Goal: Task Accomplishment & Management: Manage account settings

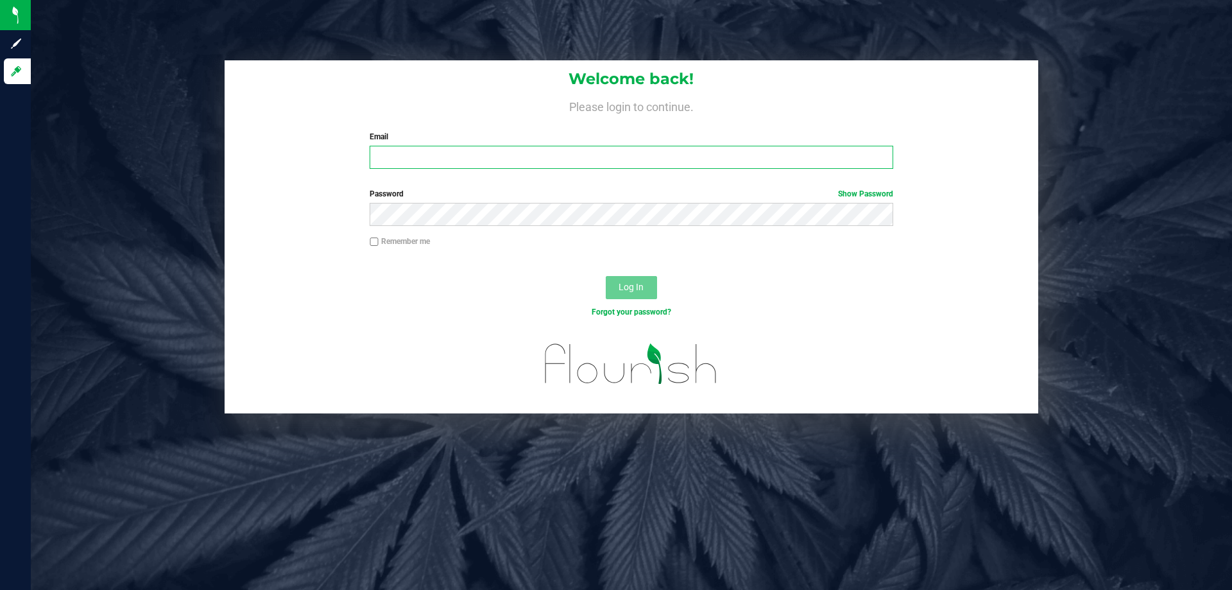
click at [423, 149] on input "Email" at bounding box center [631, 157] width 523 height 23
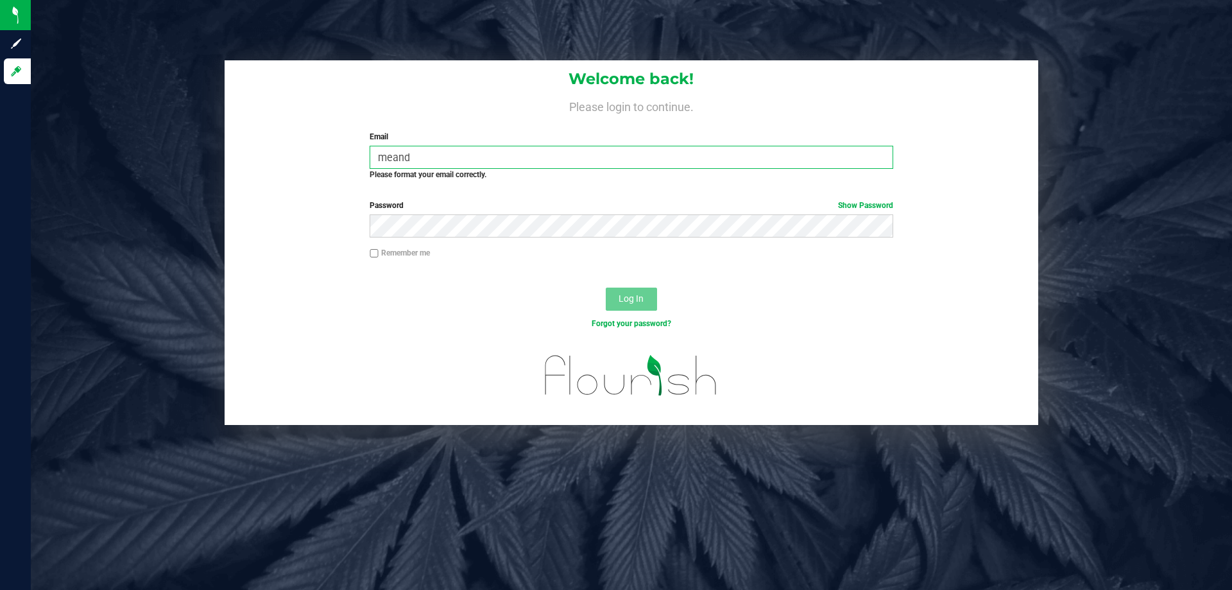
click at [427, 157] on input "meand" at bounding box center [631, 157] width 523 height 23
click at [438, 156] on input "meand" at bounding box center [631, 157] width 523 height 23
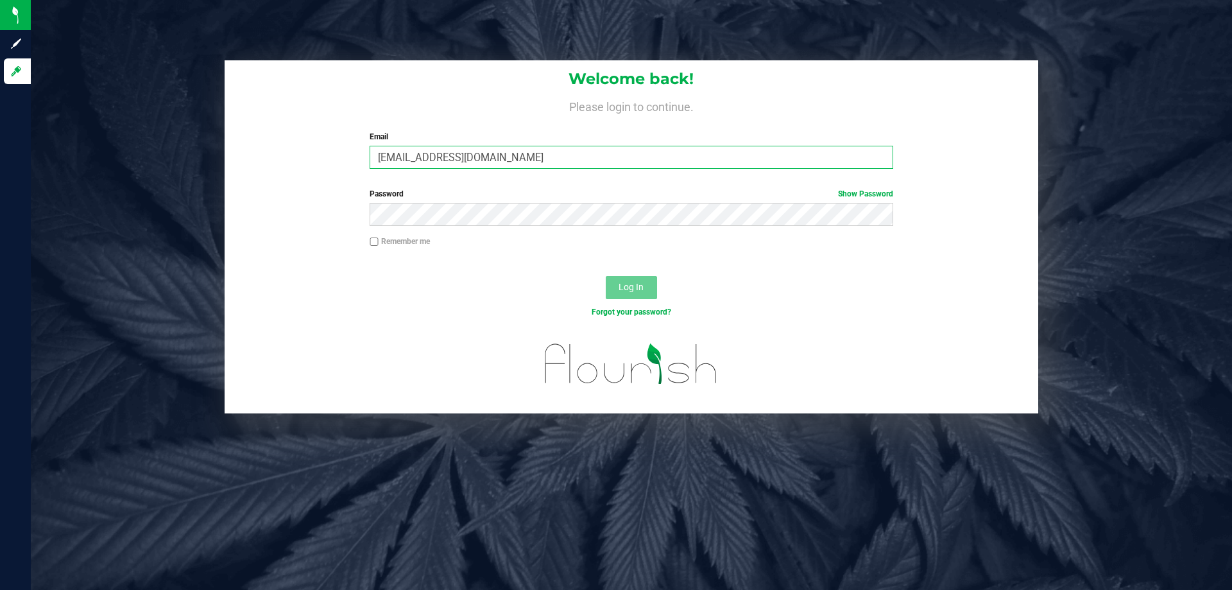
type input "[EMAIL_ADDRESS][DOMAIN_NAME]"
click at [606, 276] on button "Log In" at bounding box center [631, 287] width 51 height 23
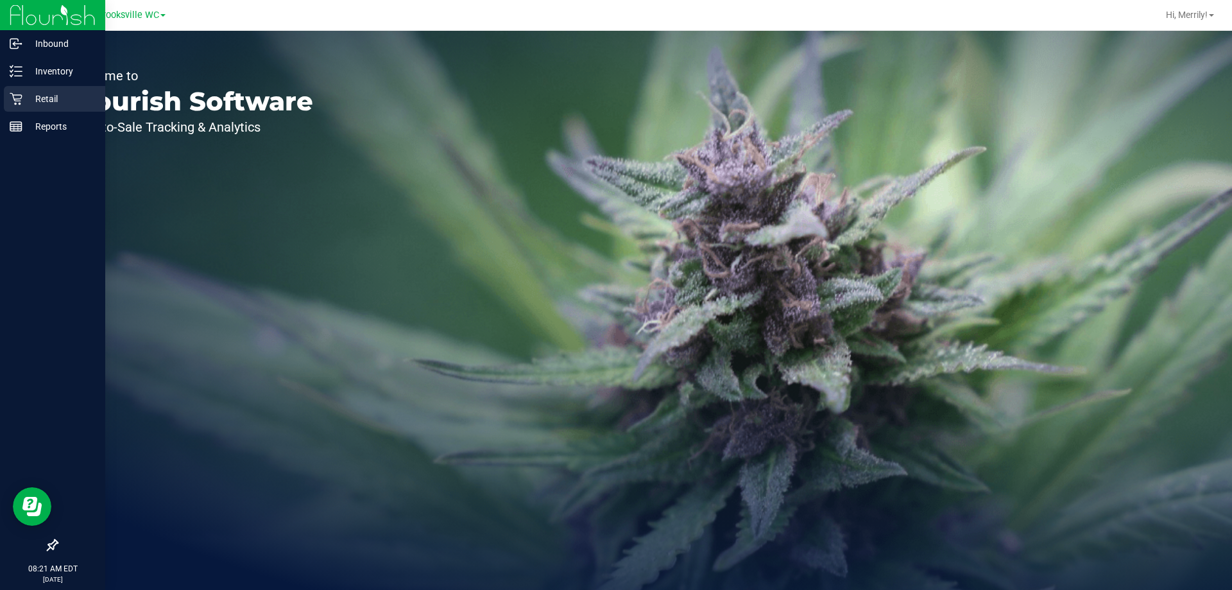
click at [17, 101] on icon at bounding box center [16, 99] width 12 height 12
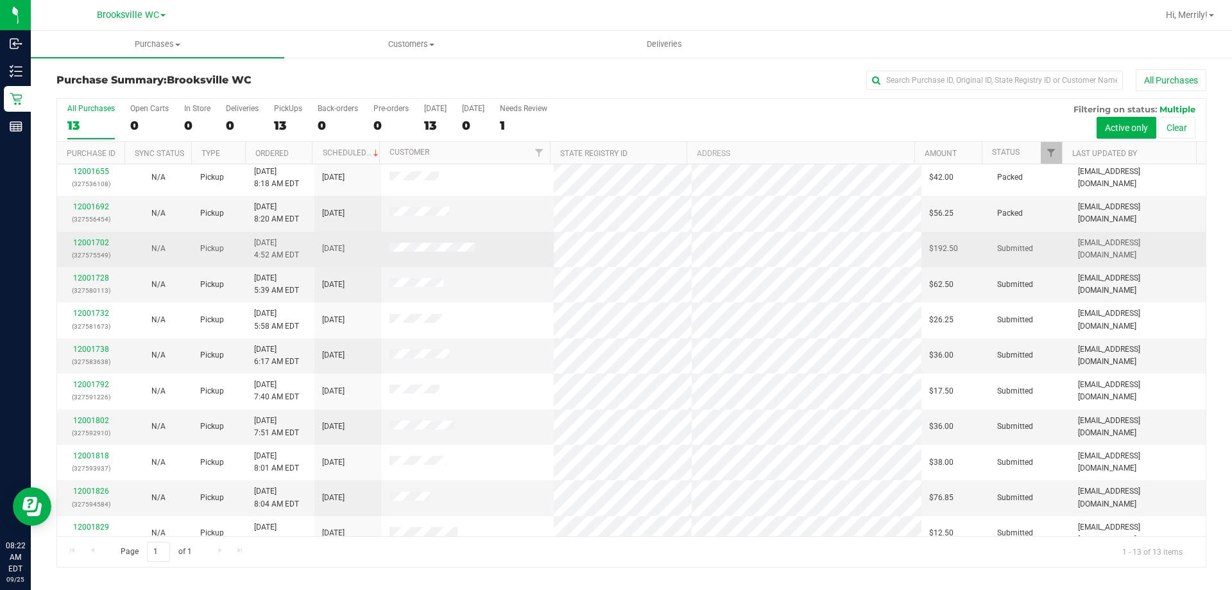
scroll to position [90, 0]
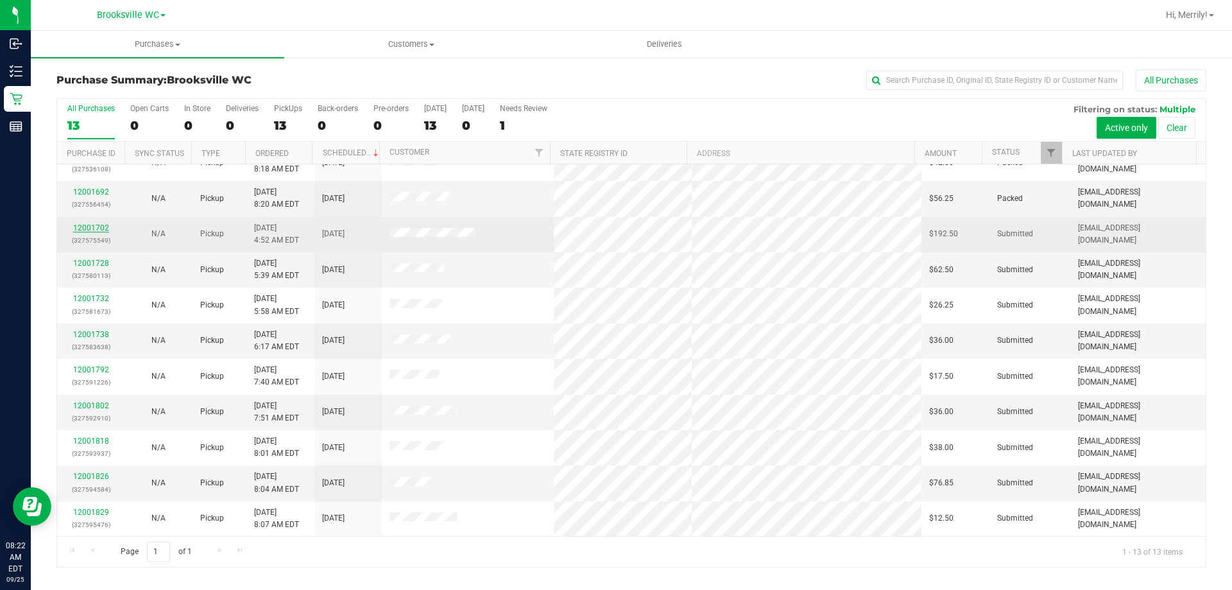
click at [92, 228] on link "12001702" at bounding box center [91, 227] width 36 height 9
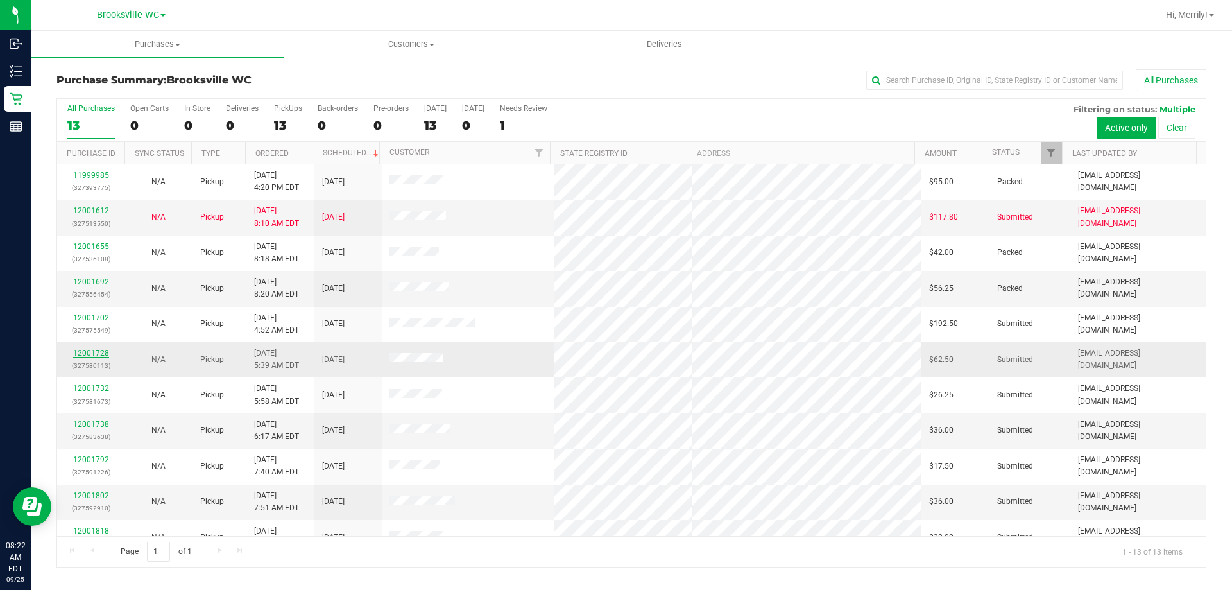
click at [96, 355] on link "12001728" at bounding box center [91, 352] width 36 height 9
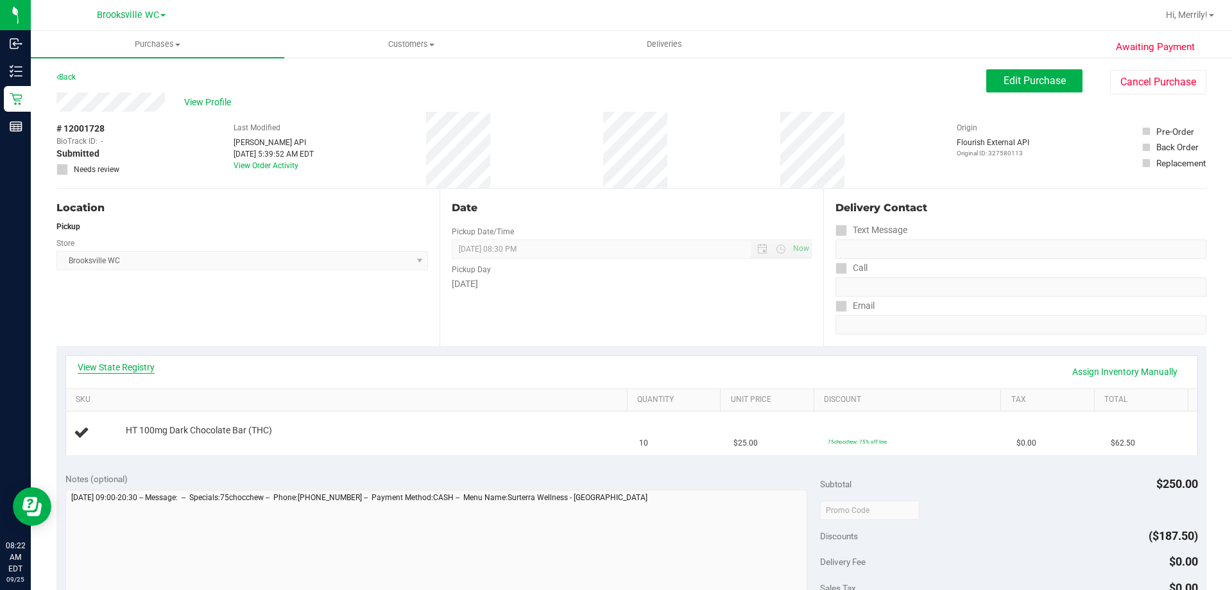
click at [104, 362] on link "View State Registry" at bounding box center [116, 367] width 77 height 13
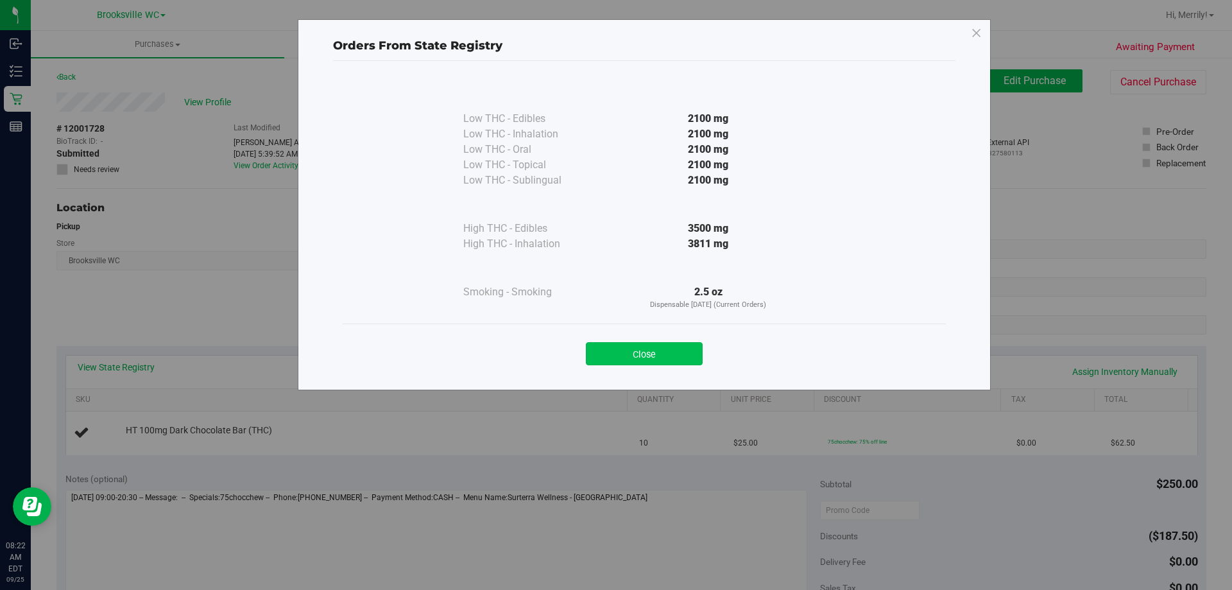
click at [652, 342] on button "Close" at bounding box center [644, 353] width 117 height 23
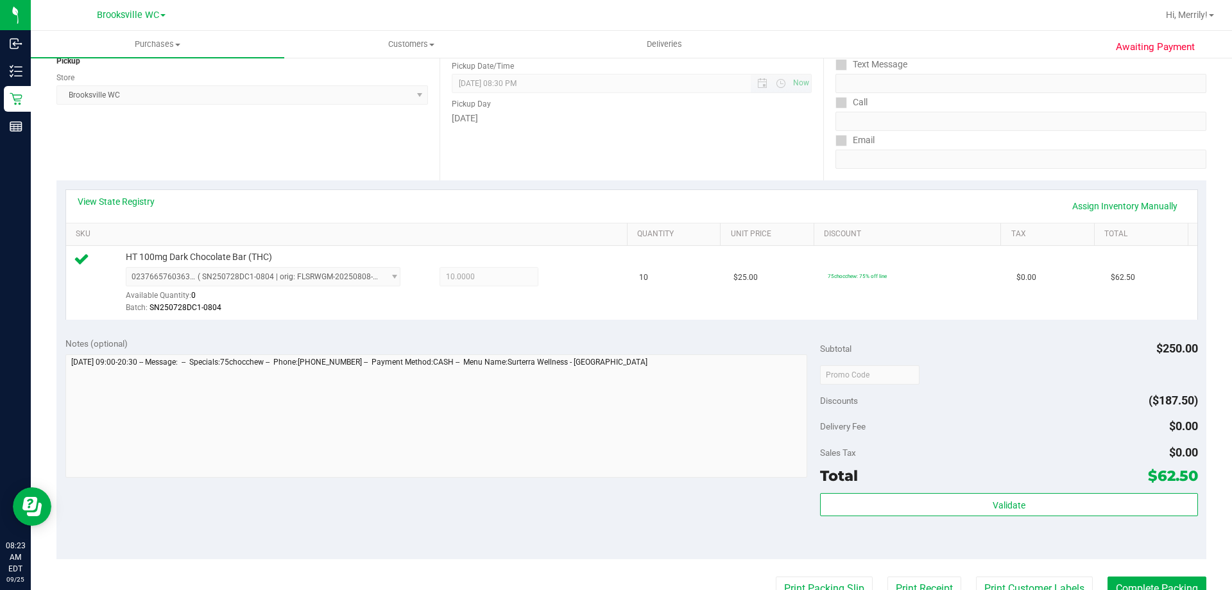
scroll to position [257, 0]
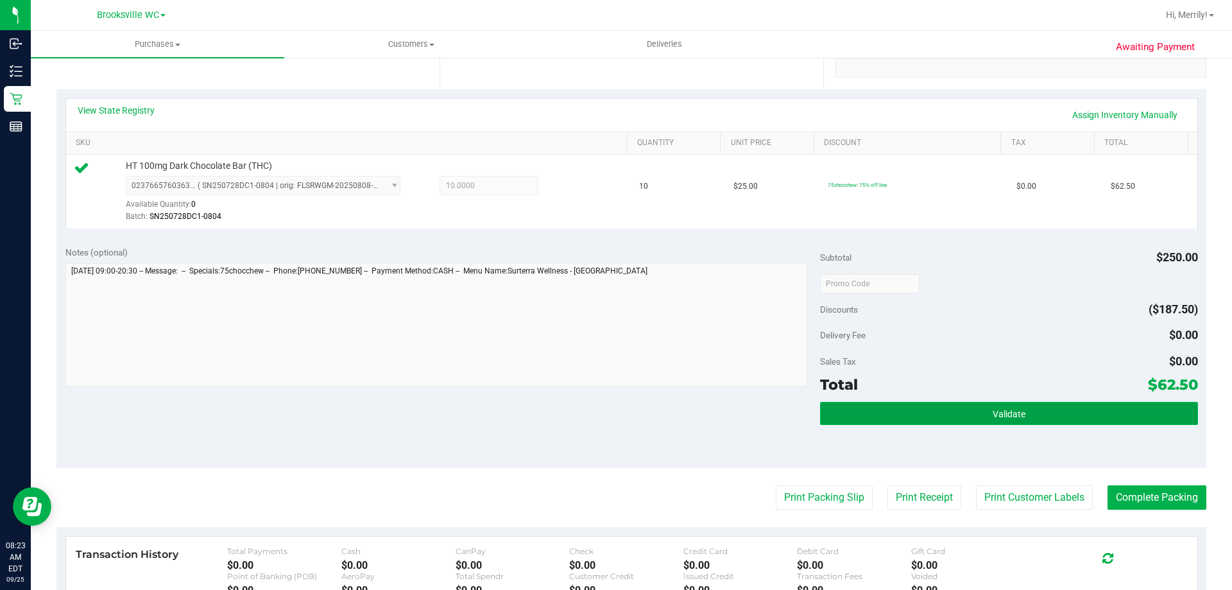
click at [996, 417] on span "Validate" at bounding box center [1008, 414] width 33 height 10
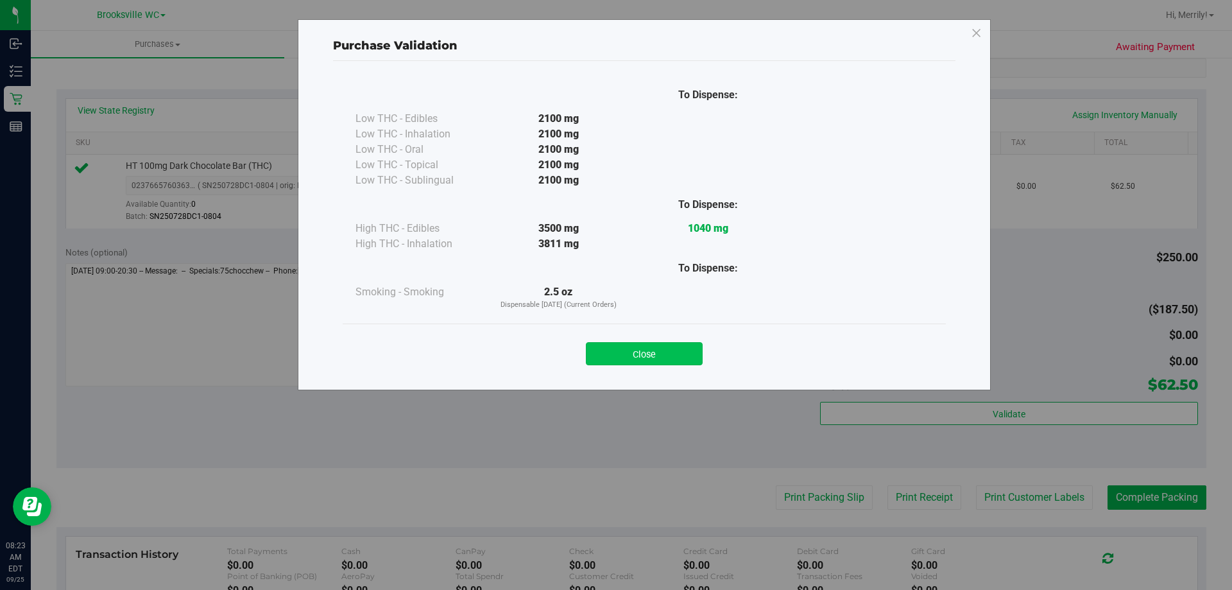
click at [654, 350] on button "Close" at bounding box center [644, 353] width 117 height 23
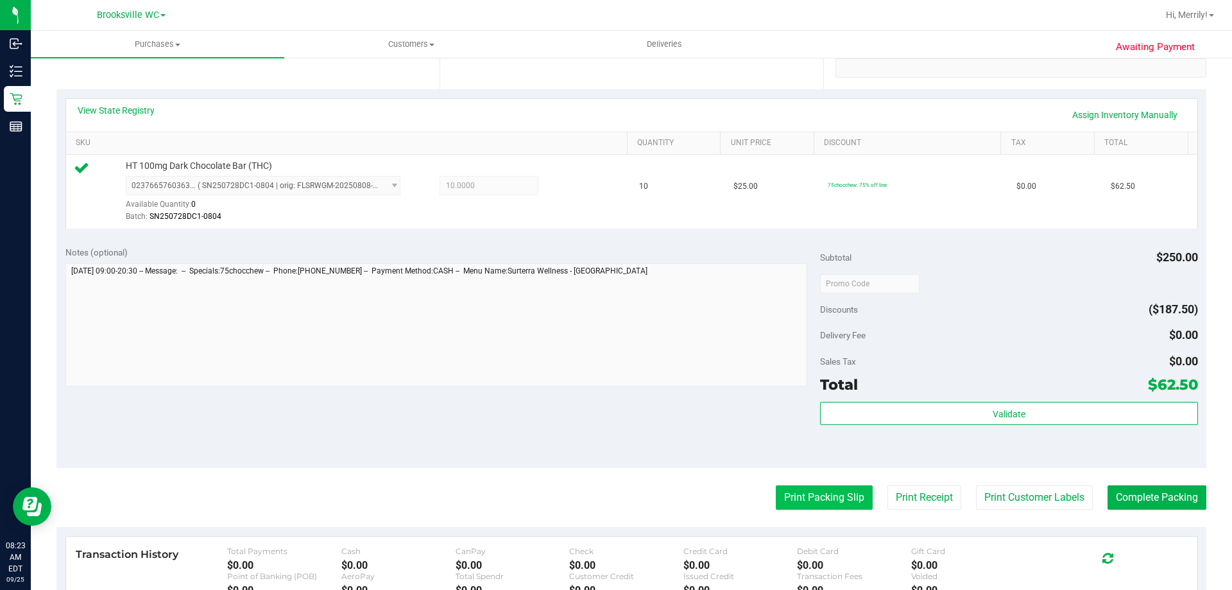
click at [815, 495] on button "Print Packing Slip" at bounding box center [824, 497] width 97 height 24
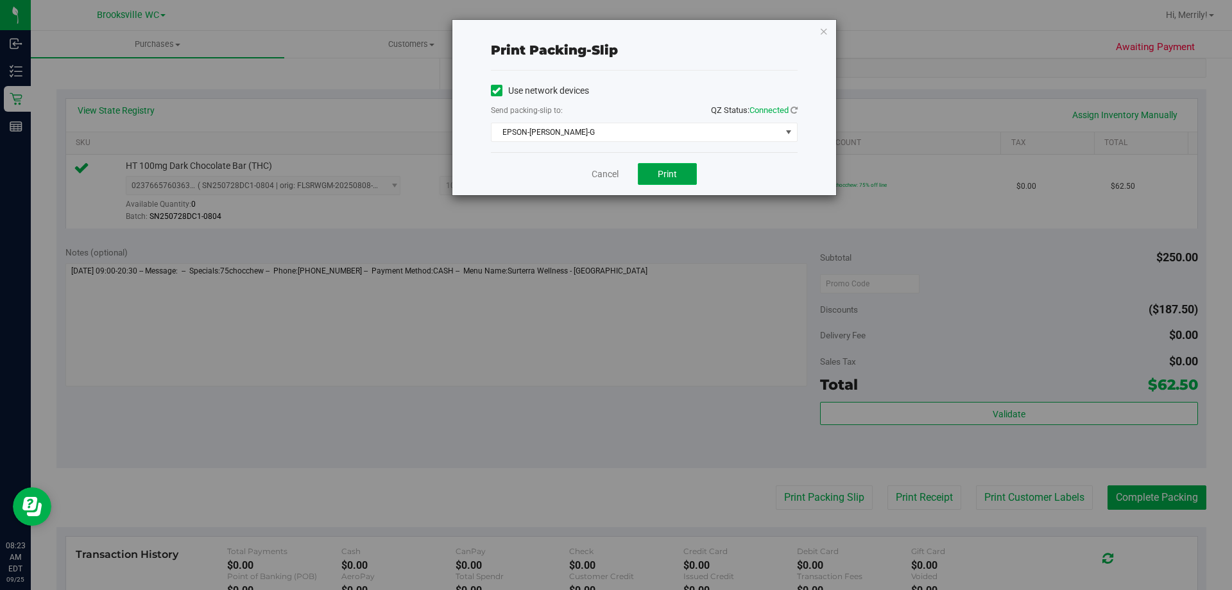
click at [659, 171] on span "Print" at bounding box center [667, 174] width 19 height 10
click at [600, 171] on link "Cancel" at bounding box center [605, 173] width 27 height 13
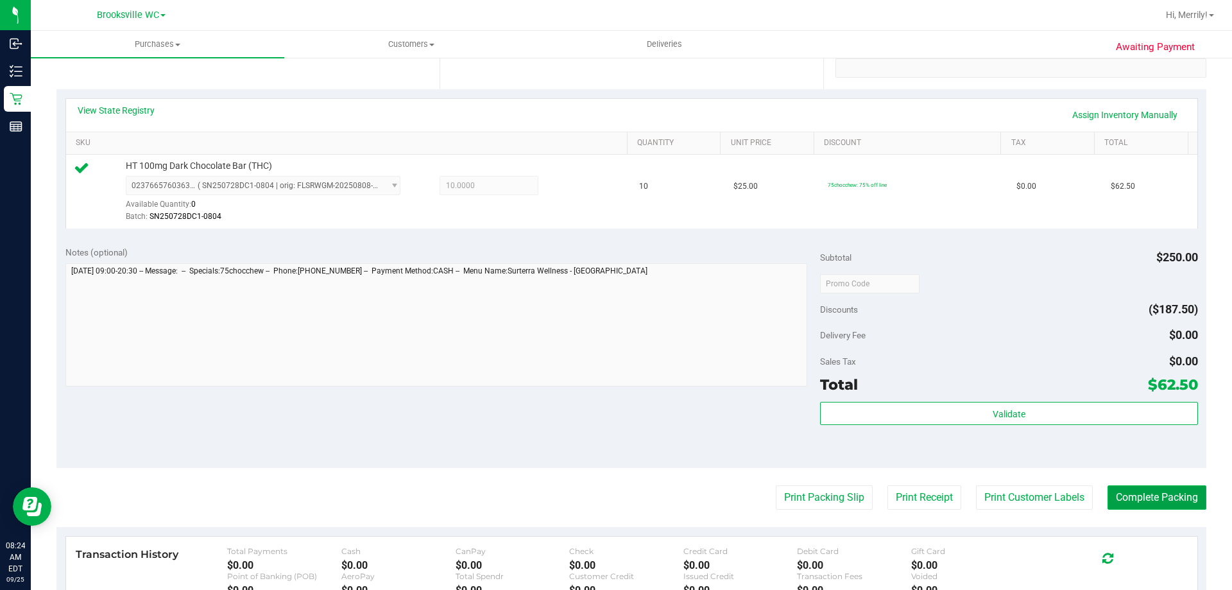
click at [1137, 494] on button "Complete Packing" at bounding box center [1156, 497] width 99 height 24
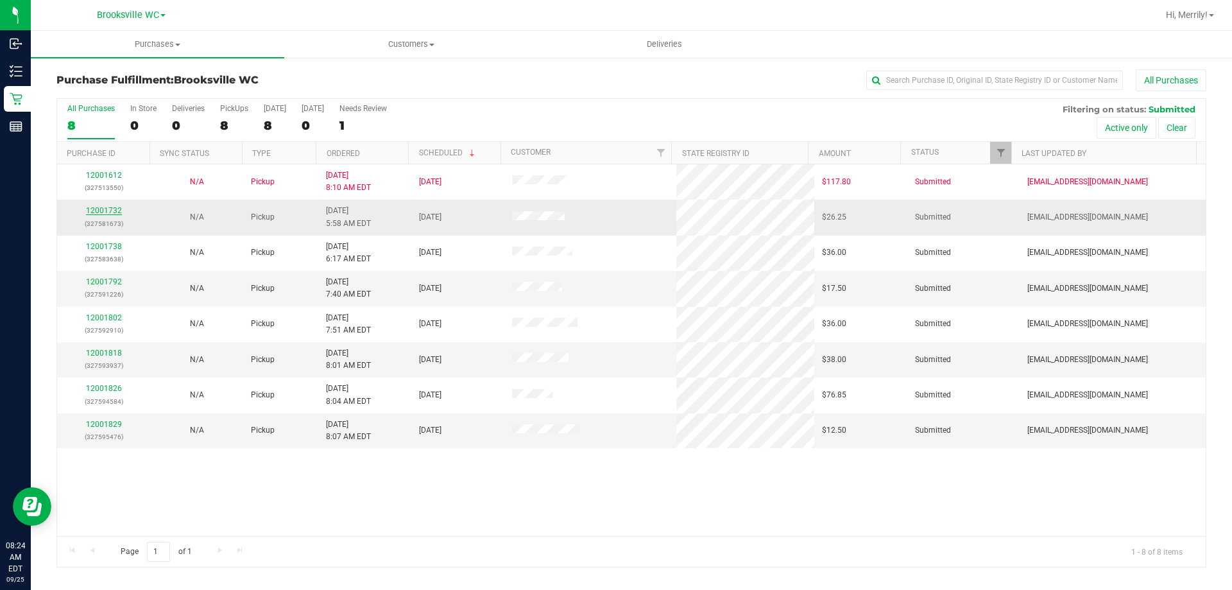
click at [108, 208] on link "12001732" at bounding box center [104, 210] width 36 height 9
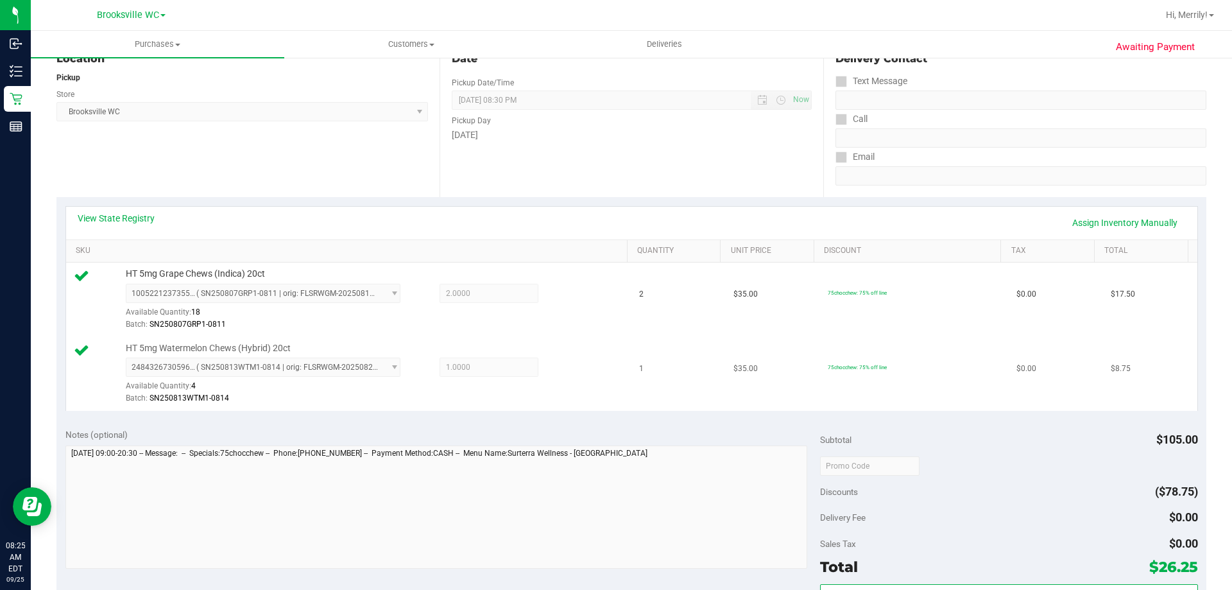
scroll to position [192, 0]
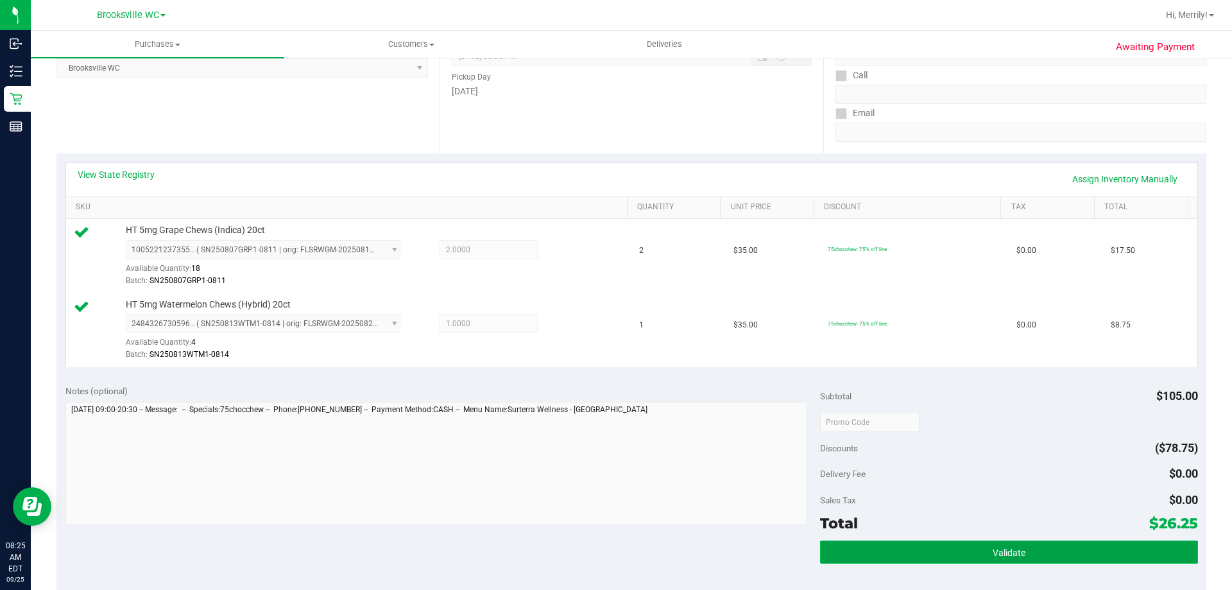
click at [992, 547] on span "Validate" at bounding box center [1008, 552] width 33 height 10
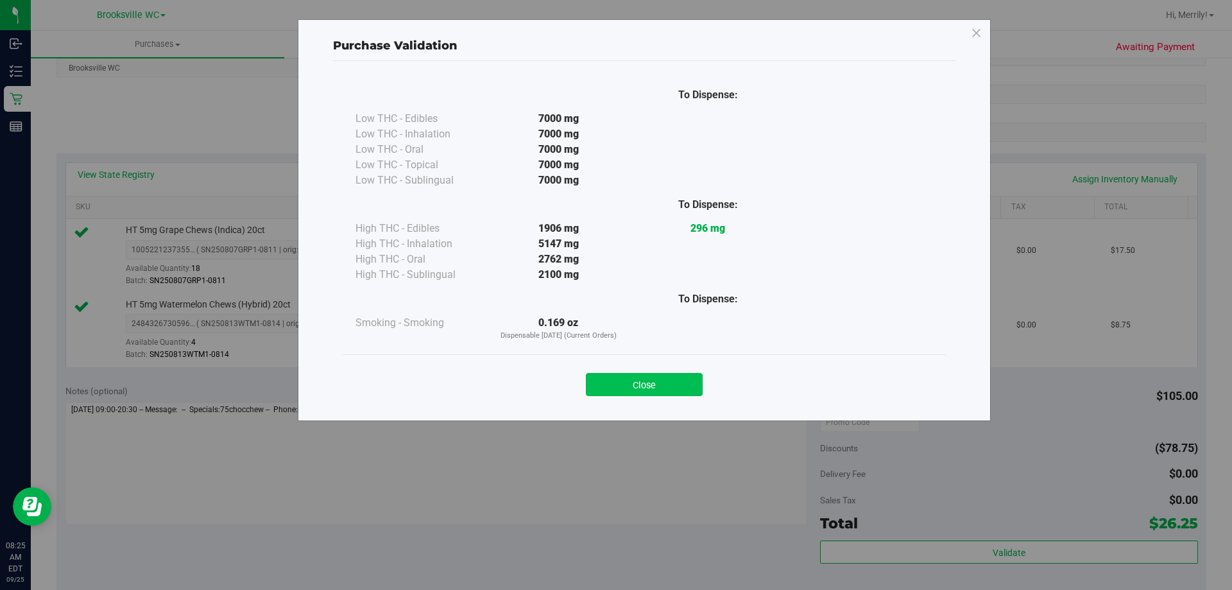
click at [631, 386] on button "Close" at bounding box center [644, 384] width 117 height 23
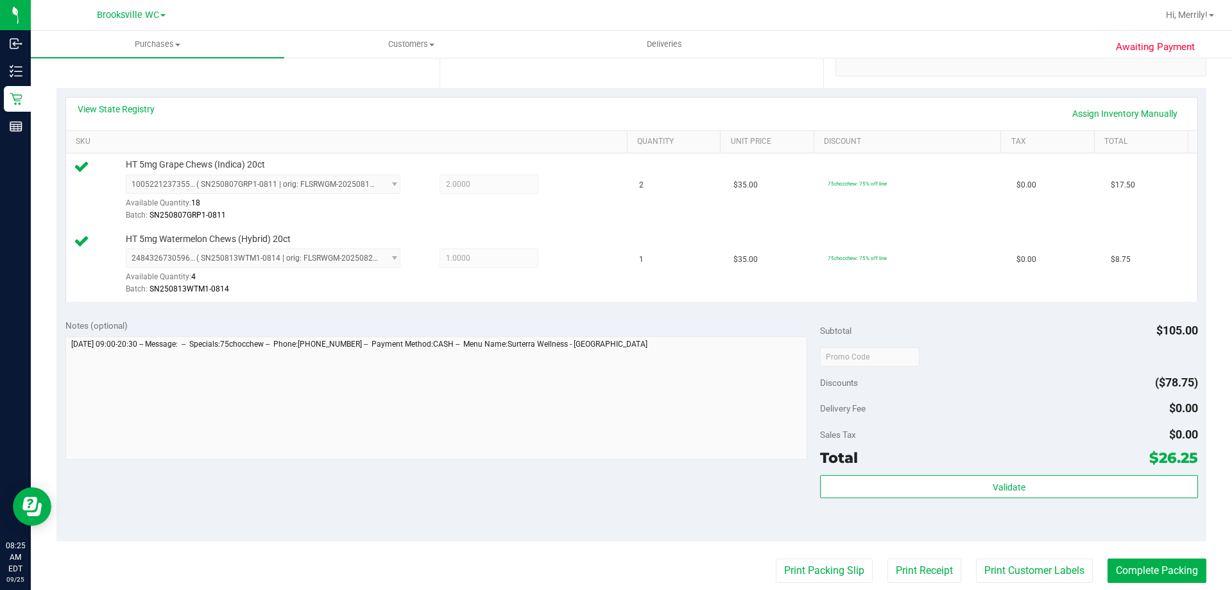
scroll to position [385, 0]
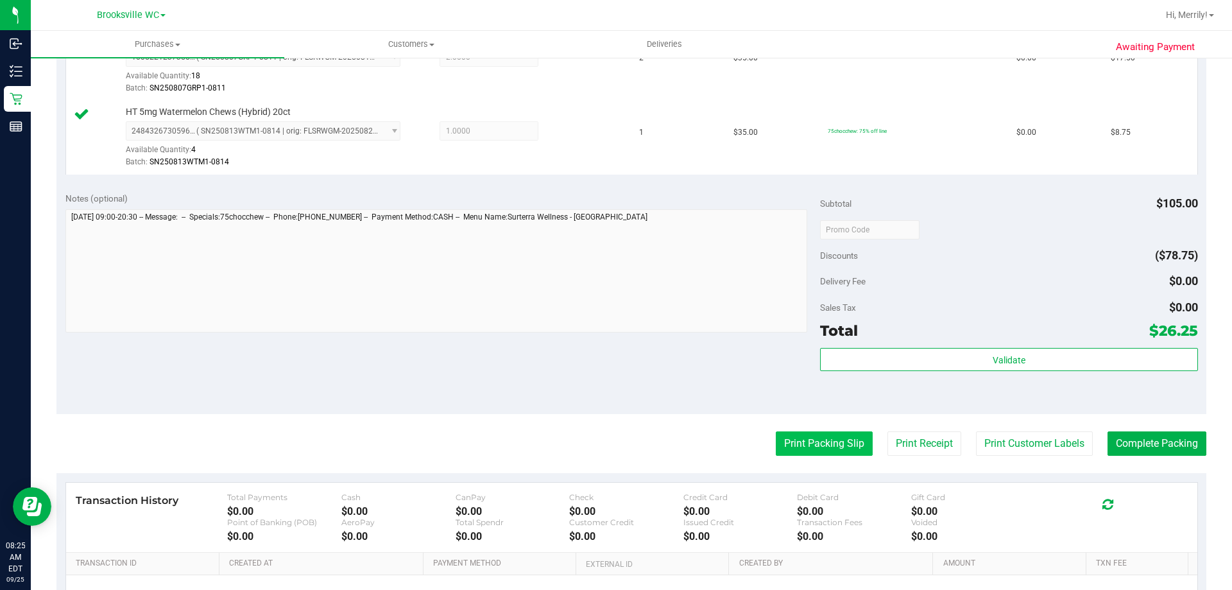
click at [817, 438] on button "Print Packing Slip" at bounding box center [824, 443] width 97 height 24
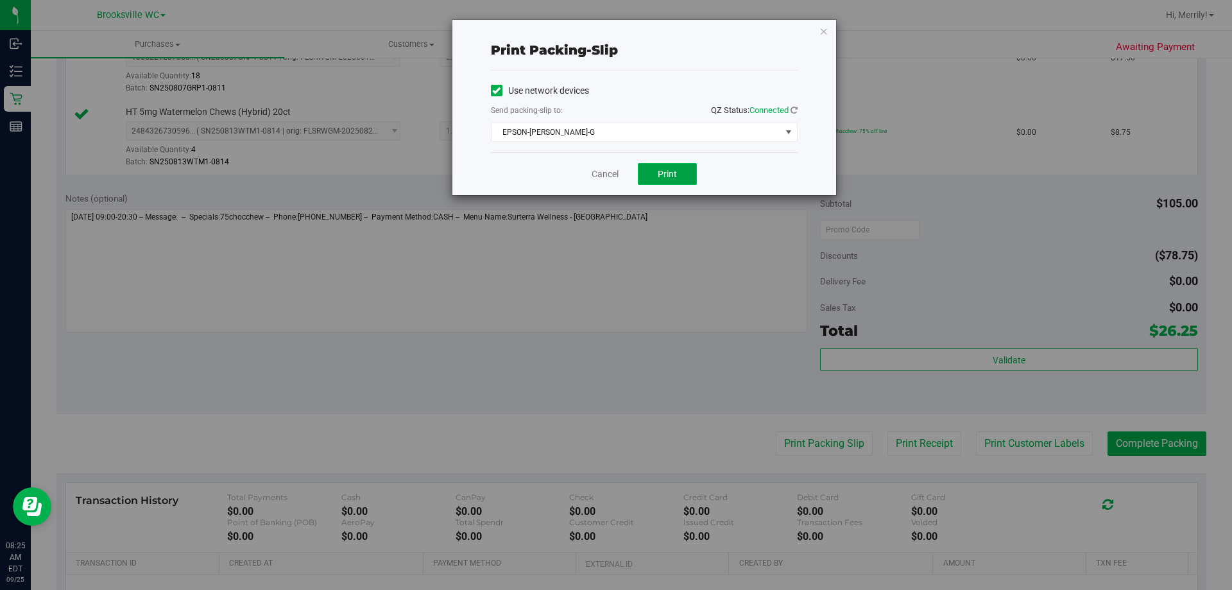
click at [677, 174] on button "Print" at bounding box center [667, 174] width 59 height 22
click at [596, 173] on link "Cancel" at bounding box center [605, 173] width 27 height 13
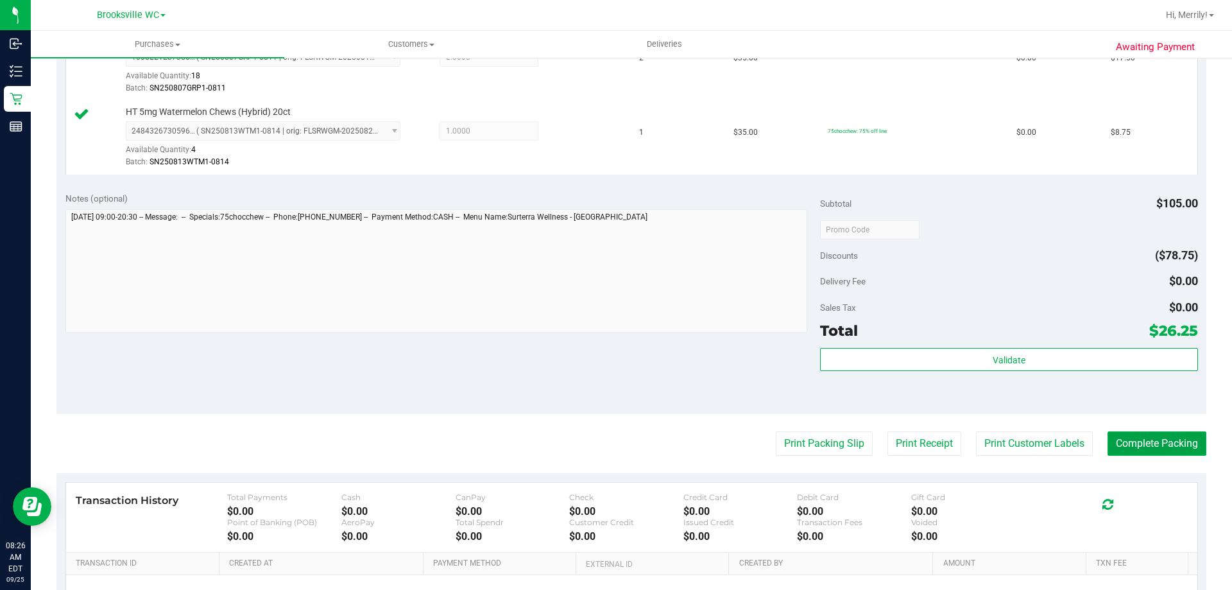
click at [1165, 445] on button "Complete Packing" at bounding box center [1156, 443] width 99 height 24
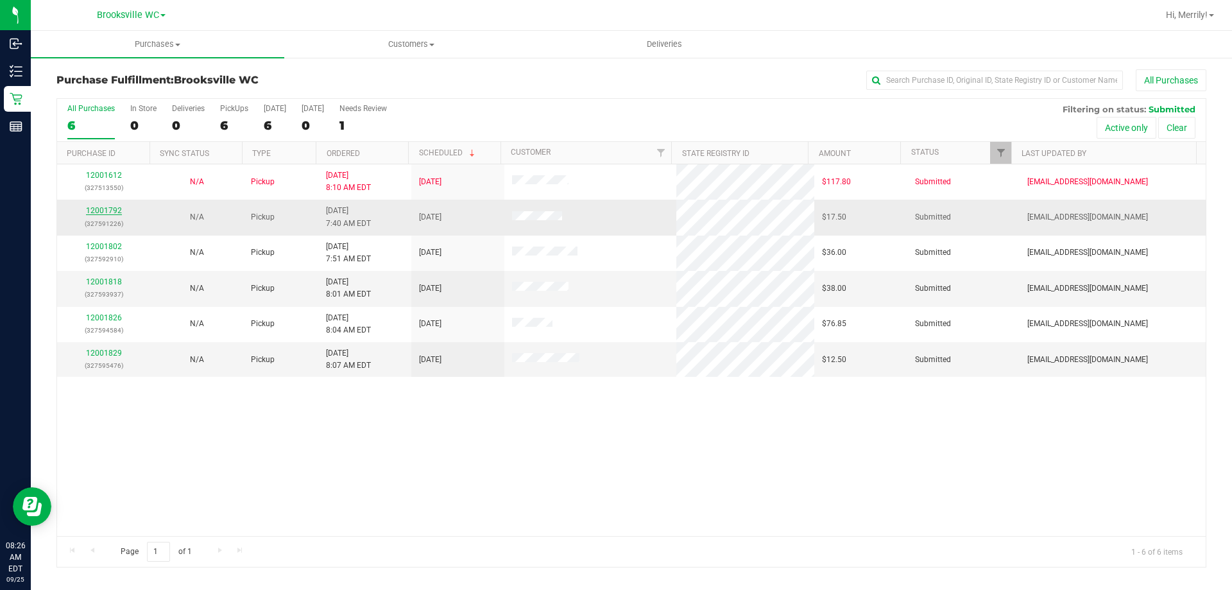
click at [97, 212] on link "12001792" at bounding box center [104, 210] width 36 height 9
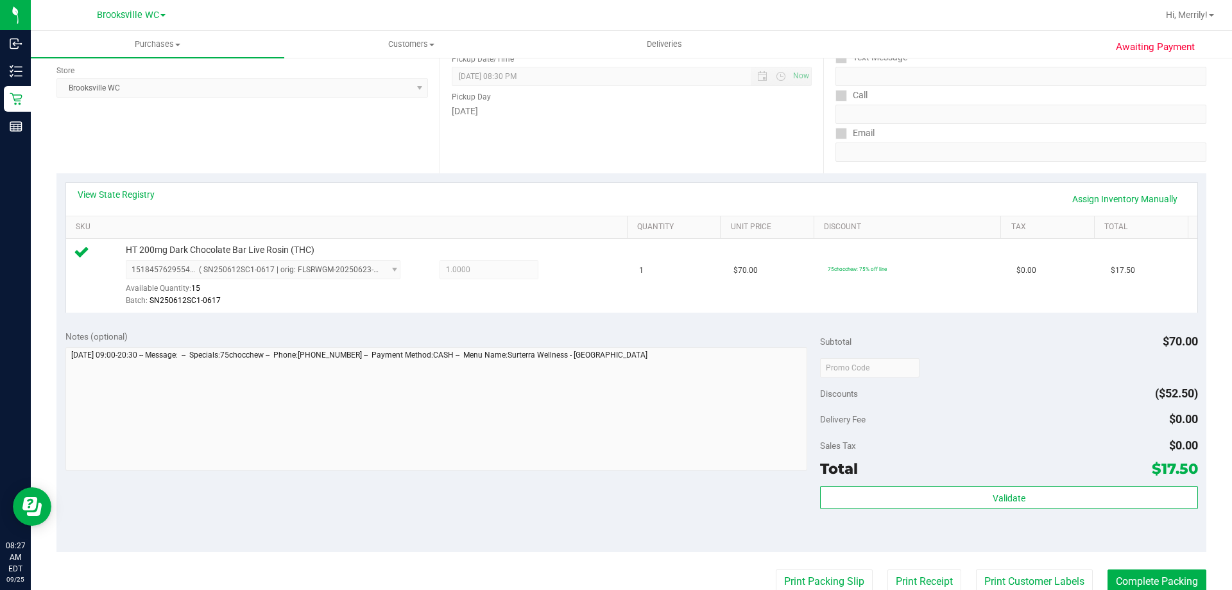
scroll to position [192, 0]
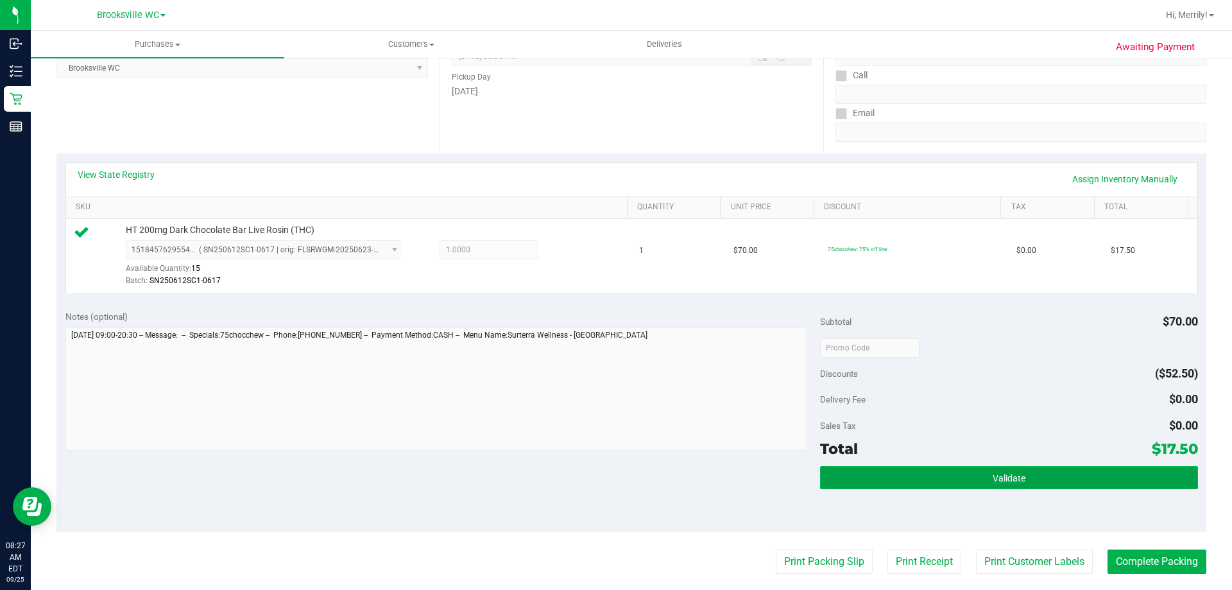
click at [993, 476] on span "Validate" at bounding box center [1008, 478] width 33 height 10
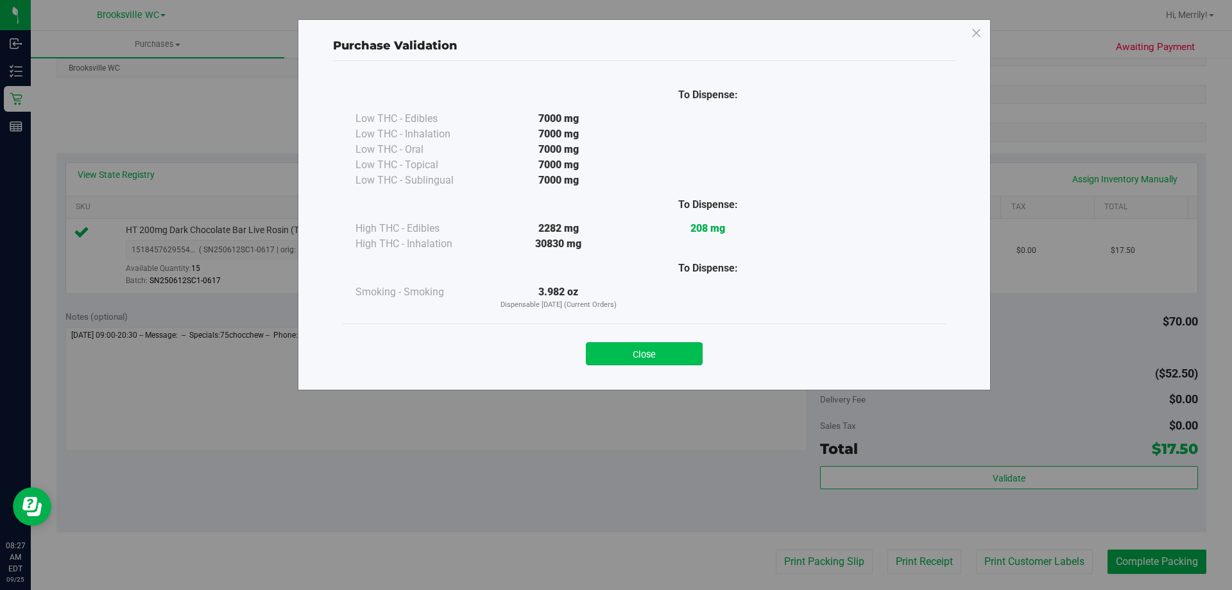
click at [669, 354] on button "Close" at bounding box center [644, 353] width 117 height 23
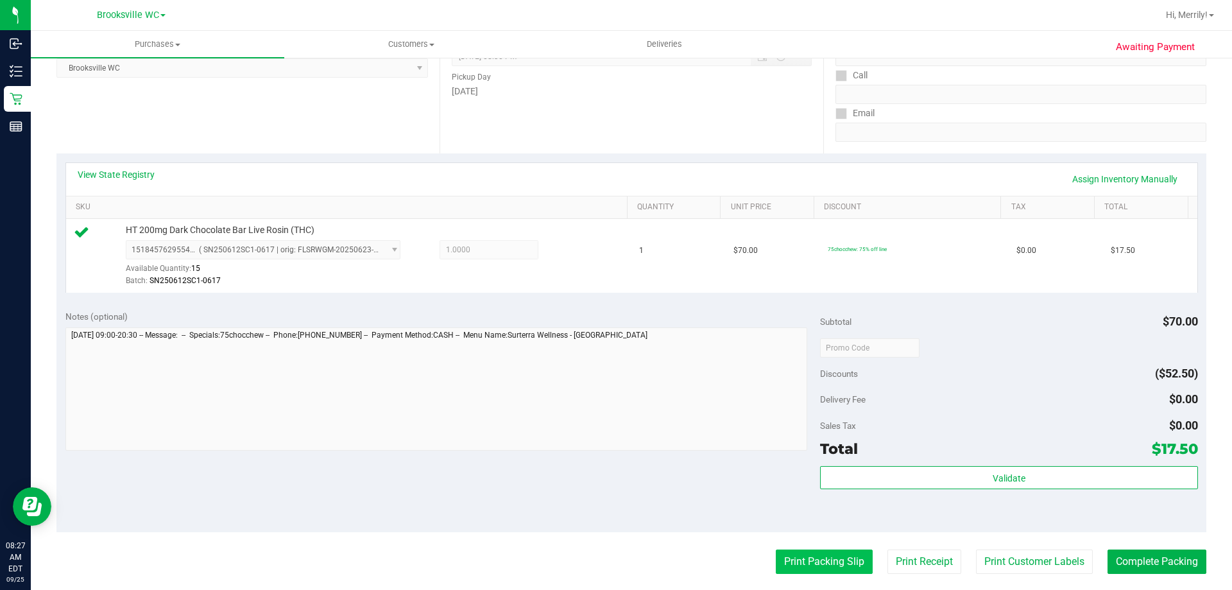
click at [814, 556] on button "Print Packing Slip" at bounding box center [824, 561] width 97 height 24
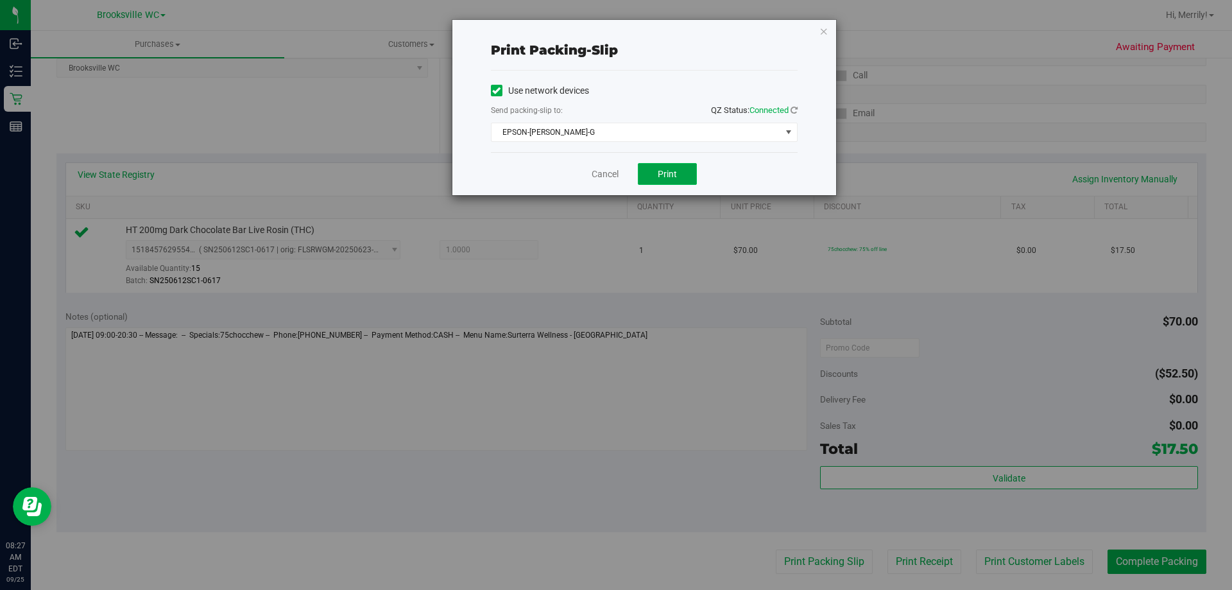
click at [672, 169] on span "Print" at bounding box center [667, 174] width 19 height 10
click at [612, 173] on link "Cancel" at bounding box center [605, 173] width 27 height 13
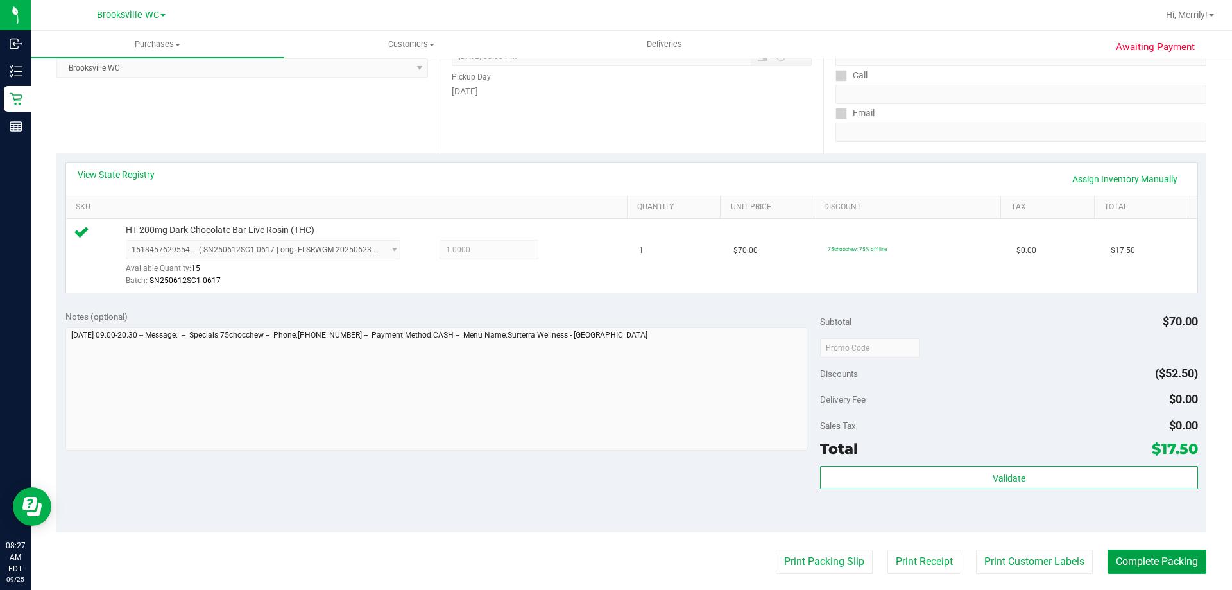
click at [1136, 563] on button "Complete Packing" at bounding box center [1156, 561] width 99 height 24
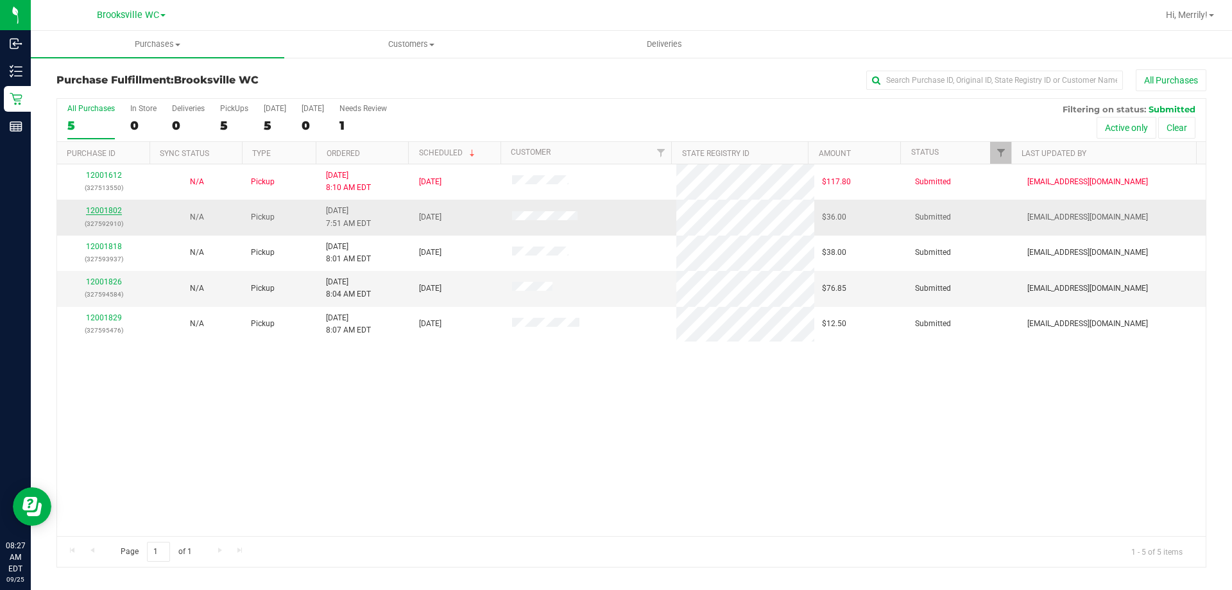
click at [112, 210] on link "12001802" at bounding box center [104, 210] width 36 height 9
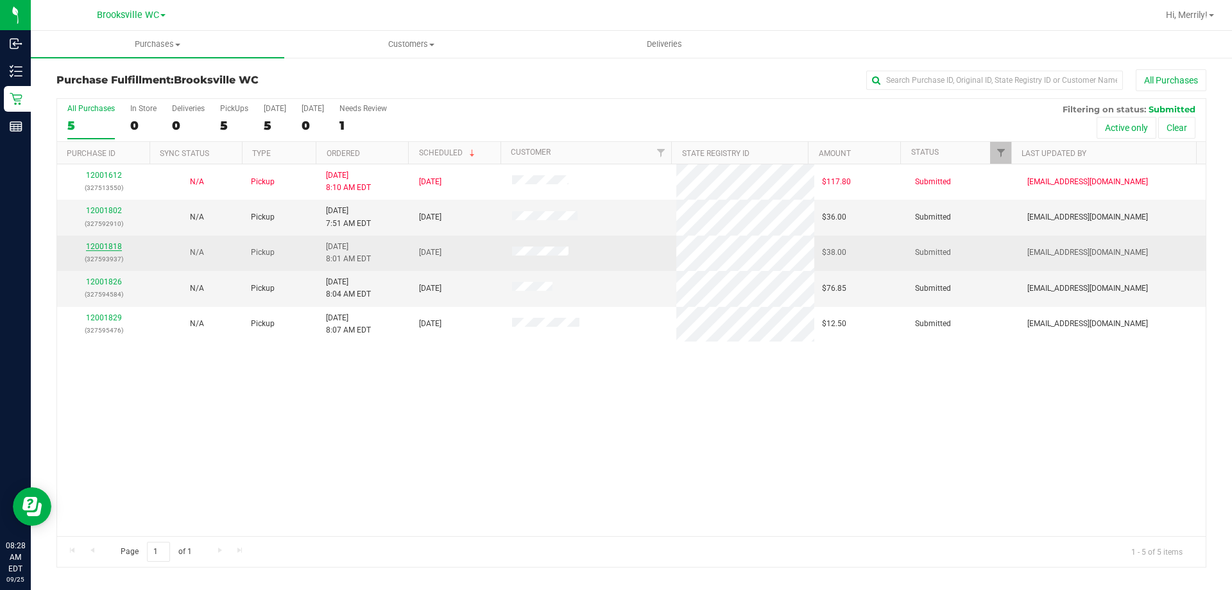
click at [94, 249] on link "12001818" at bounding box center [104, 246] width 36 height 9
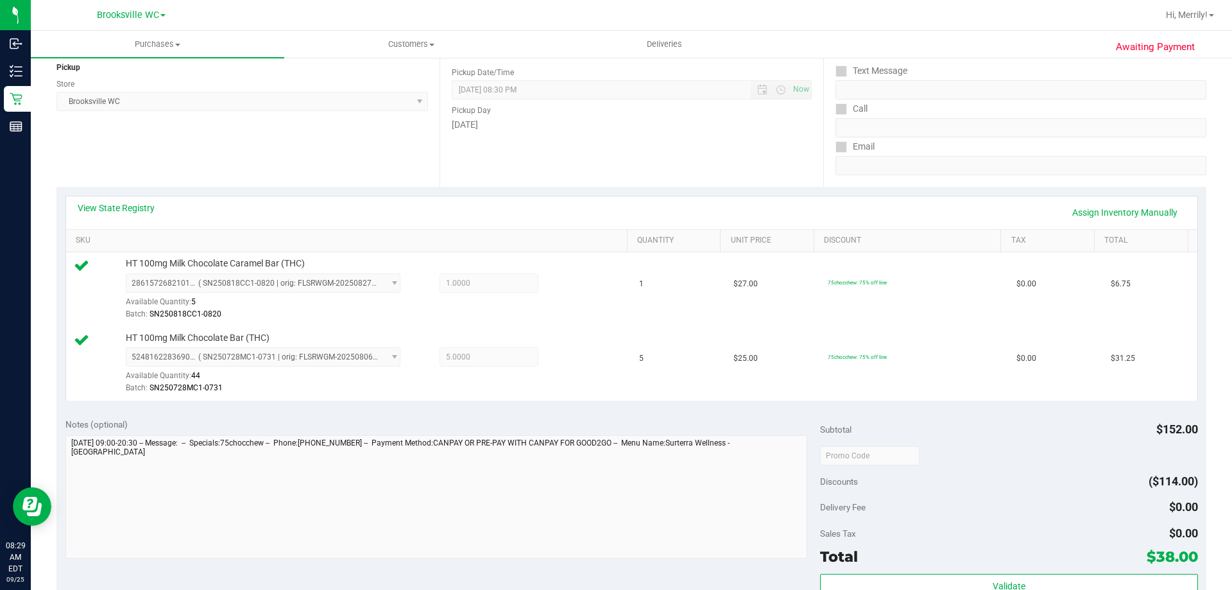
scroll to position [192, 0]
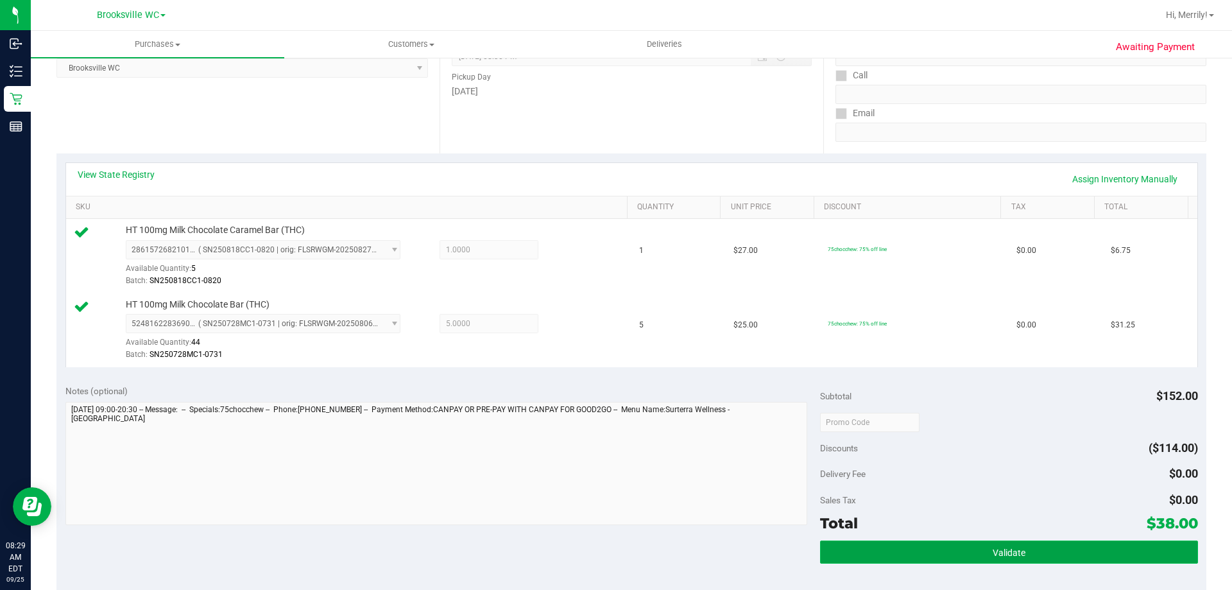
click at [947, 552] on button "Validate" at bounding box center [1008, 551] width 377 height 23
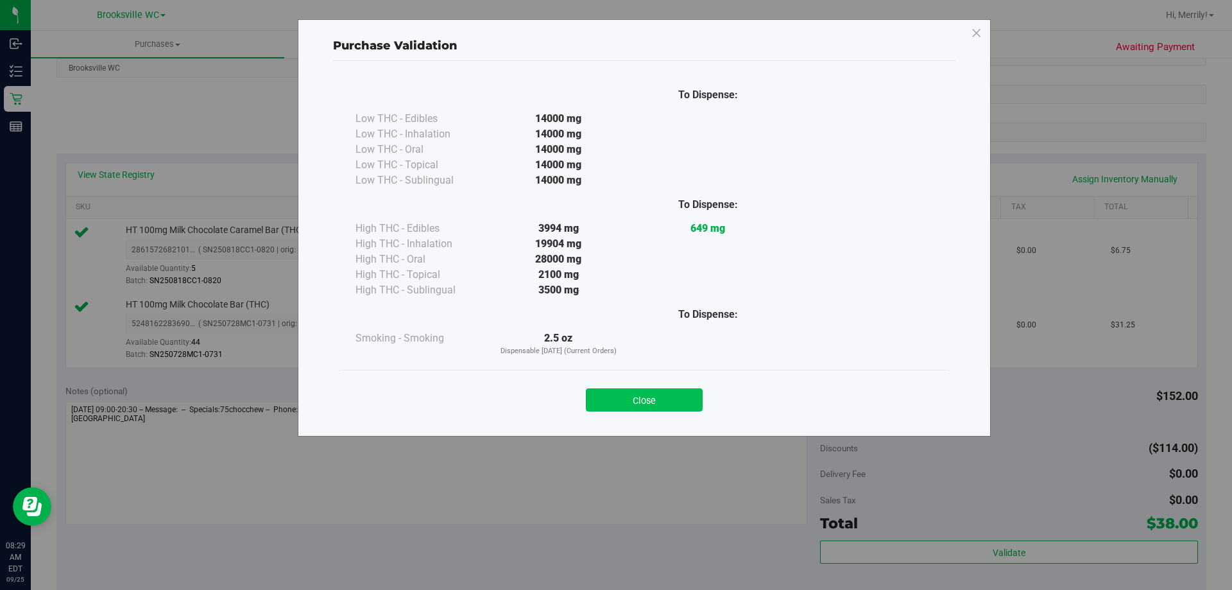
click at [633, 393] on button "Close" at bounding box center [644, 399] width 117 height 23
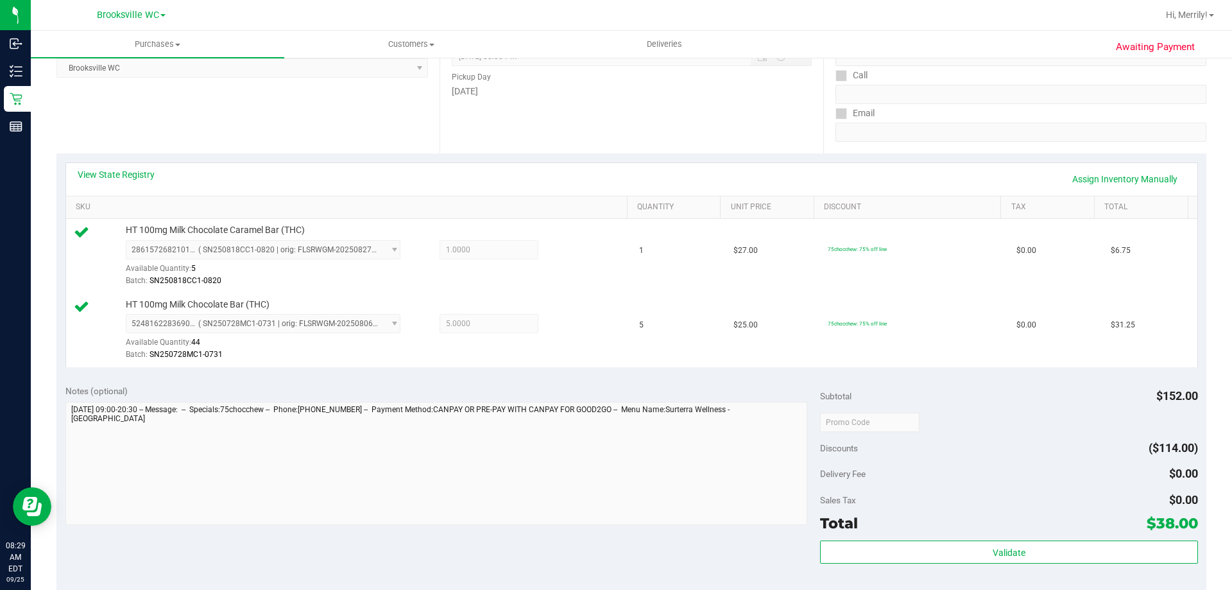
scroll to position [321, 0]
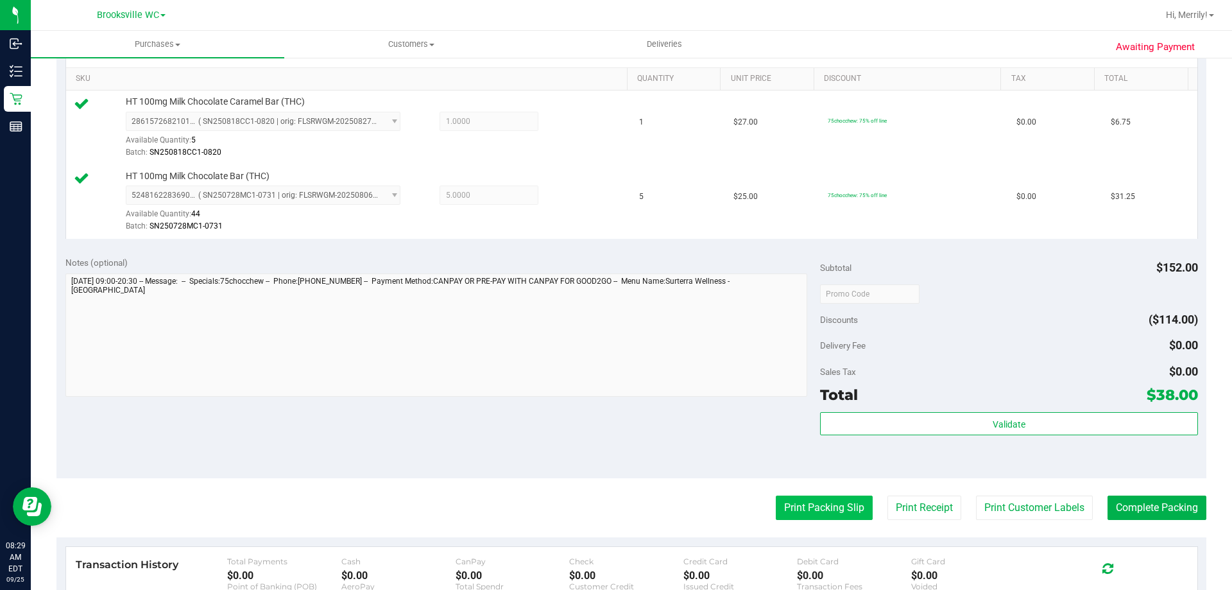
click at [800, 507] on button "Print Packing Slip" at bounding box center [824, 507] width 97 height 24
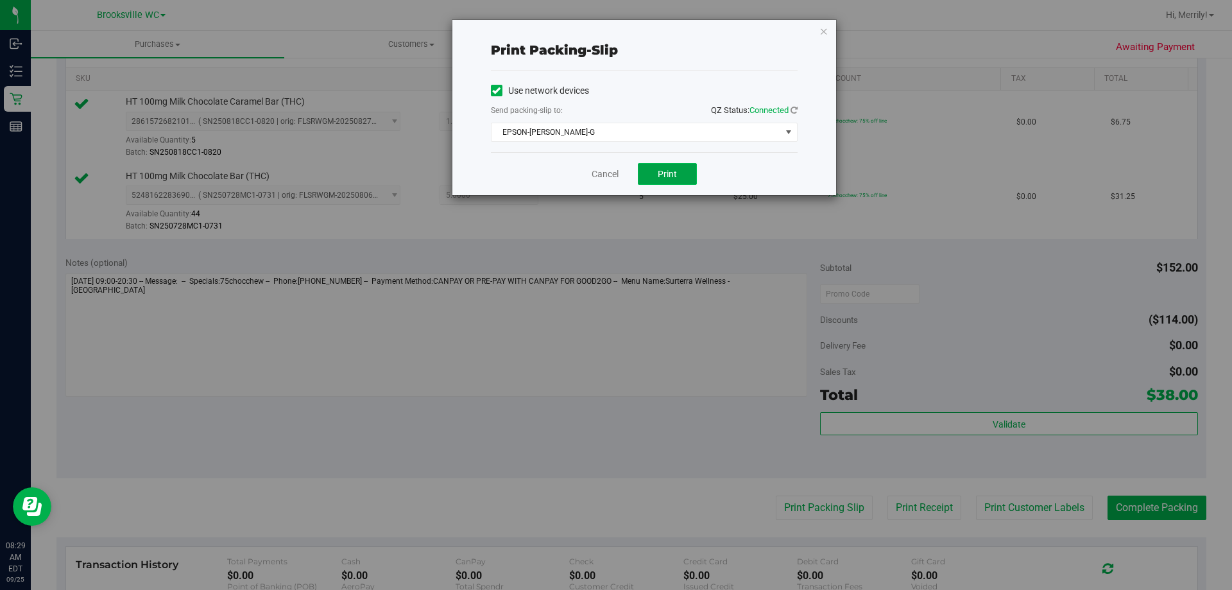
click at [670, 178] on span "Print" at bounding box center [667, 174] width 19 height 10
click at [609, 178] on link "Cancel" at bounding box center [605, 173] width 27 height 13
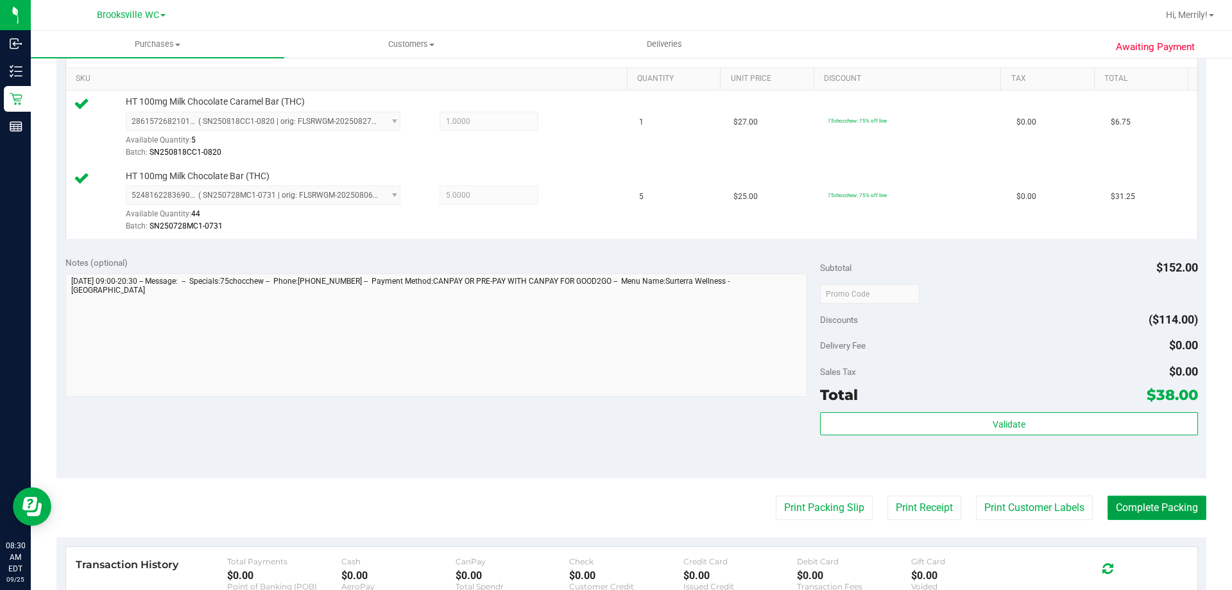
click at [1139, 504] on button "Complete Packing" at bounding box center [1156, 507] width 99 height 24
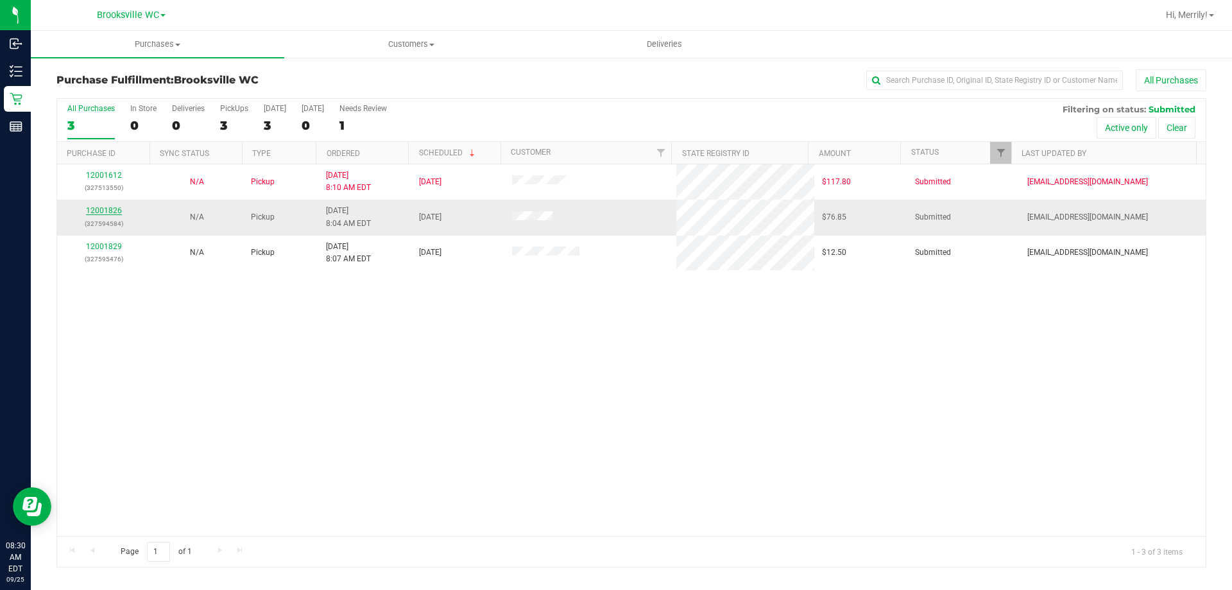
click at [98, 210] on link "12001826" at bounding box center [104, 210] width 36 height 9
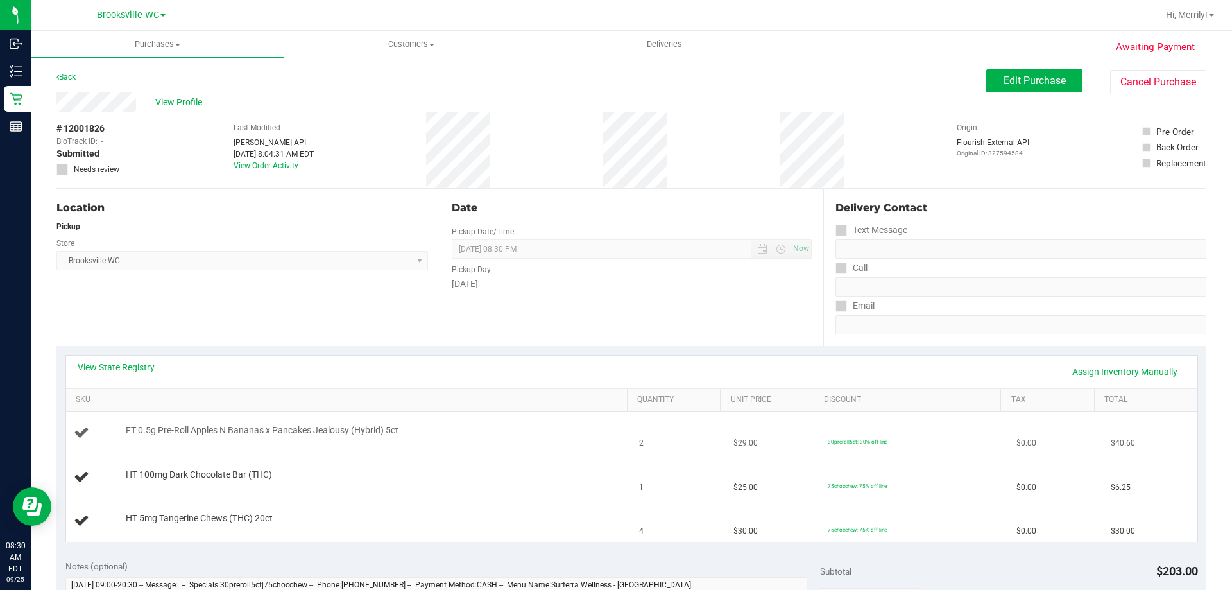
scroll to position [64, 0]
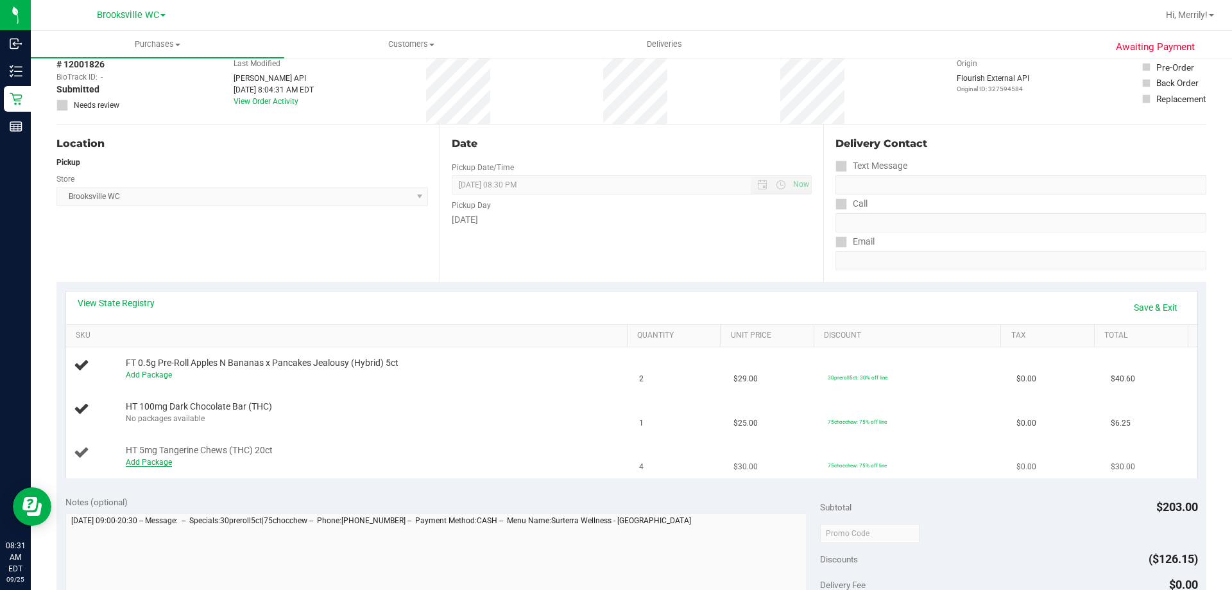
click at [152, 459] on link "Add Package" at bounding box center [149, 461] width 46 height 9
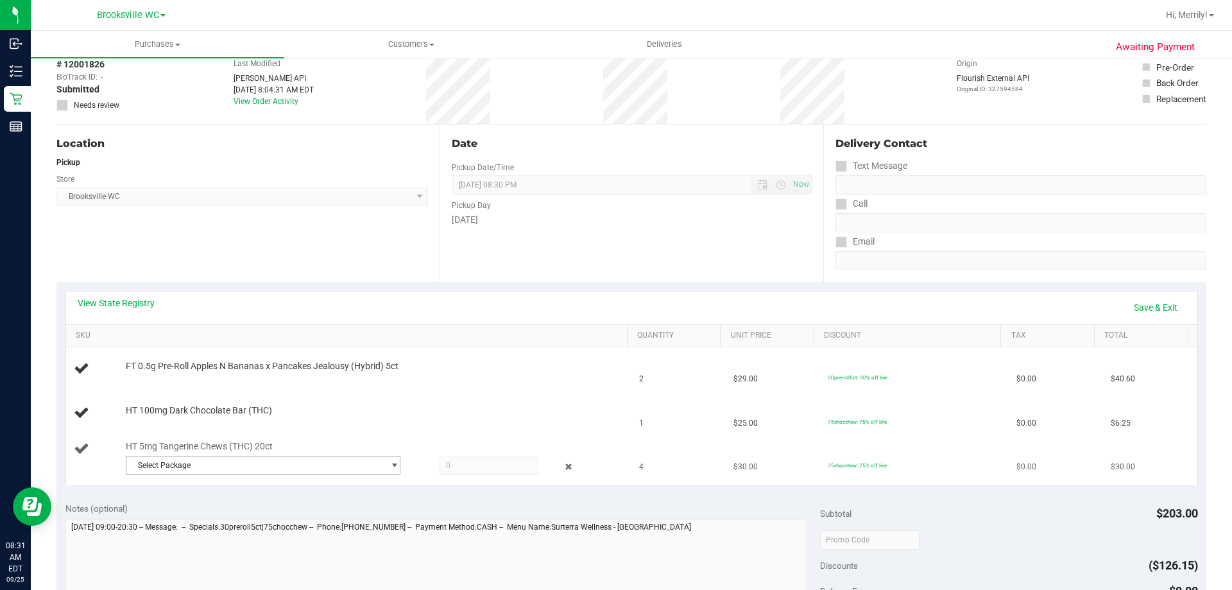
click at [185, 466] on span "Select Package" at bounding box center [254, 465] width 257 height 18
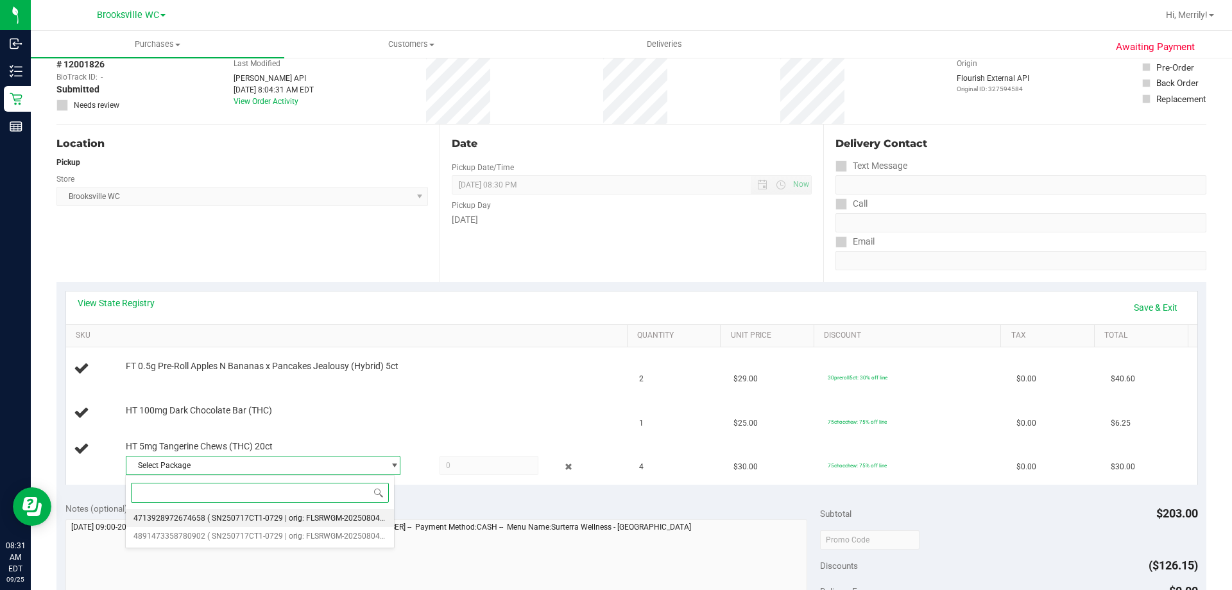
click at [225, 520] on span "( SN250717CT1-0729 | orig: FLSRWGM-20250804-1926 )" at bounding box center [305, 517] width 197 height 9
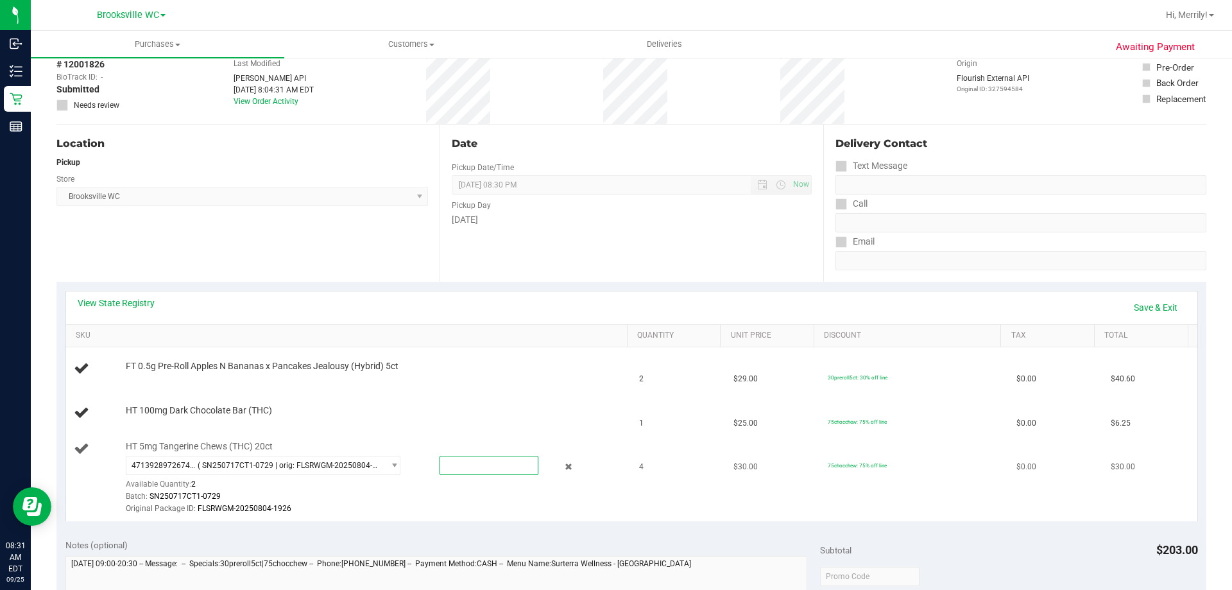
click at [458, 464] on span at bounding box center [488, 465] width 99 height 19
type input "2"
type input "2.0000"
click at [484, 520] on td "HT 5mg Tangerine Chews (THC) 20ct 4713928972674658 ( SN250717CT1-0729 | orig: F…" at bounding box center [349, 478] width 566 height 86
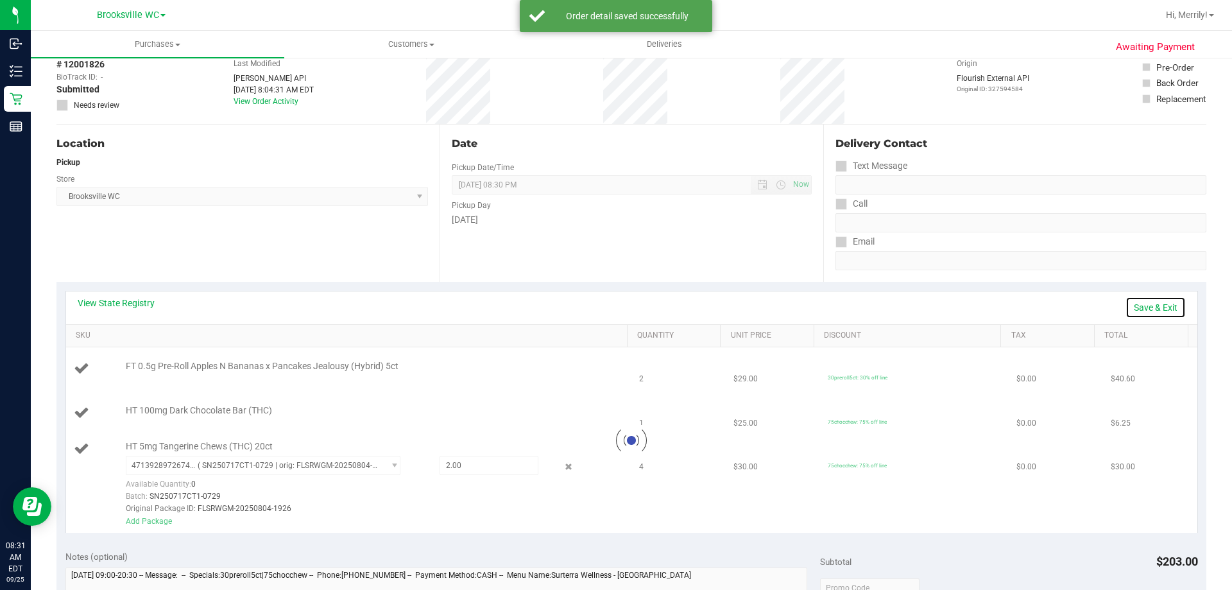
click at [1143, 309] on link "Save & Exit" at bounding box center [1155, 307] width 60 height 22
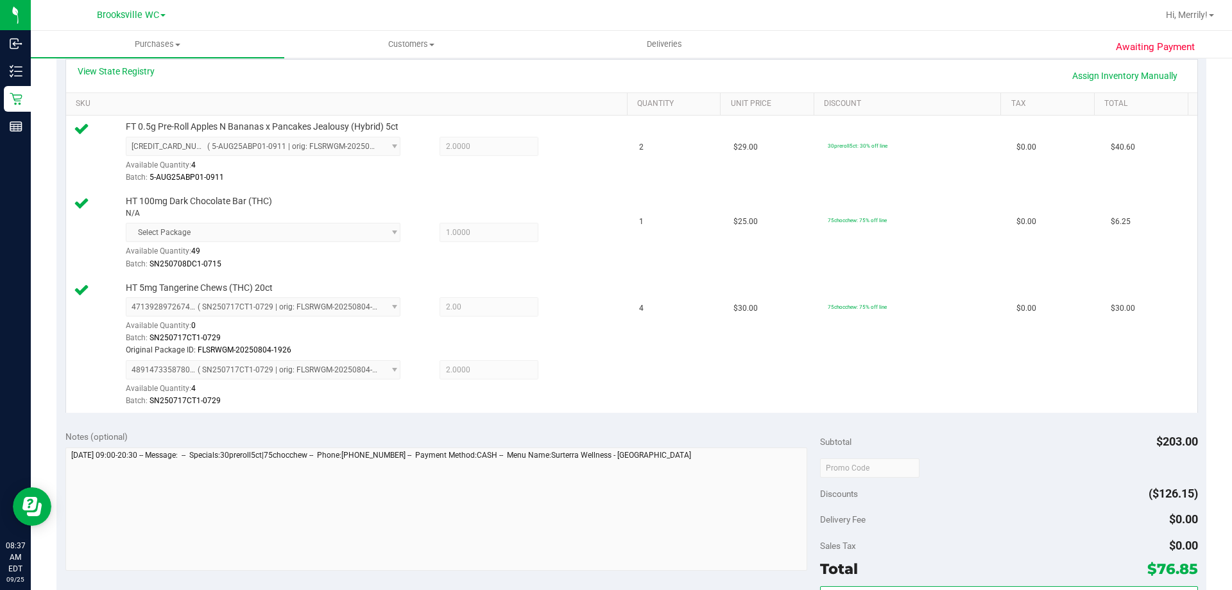
scroll to position [385, 0]
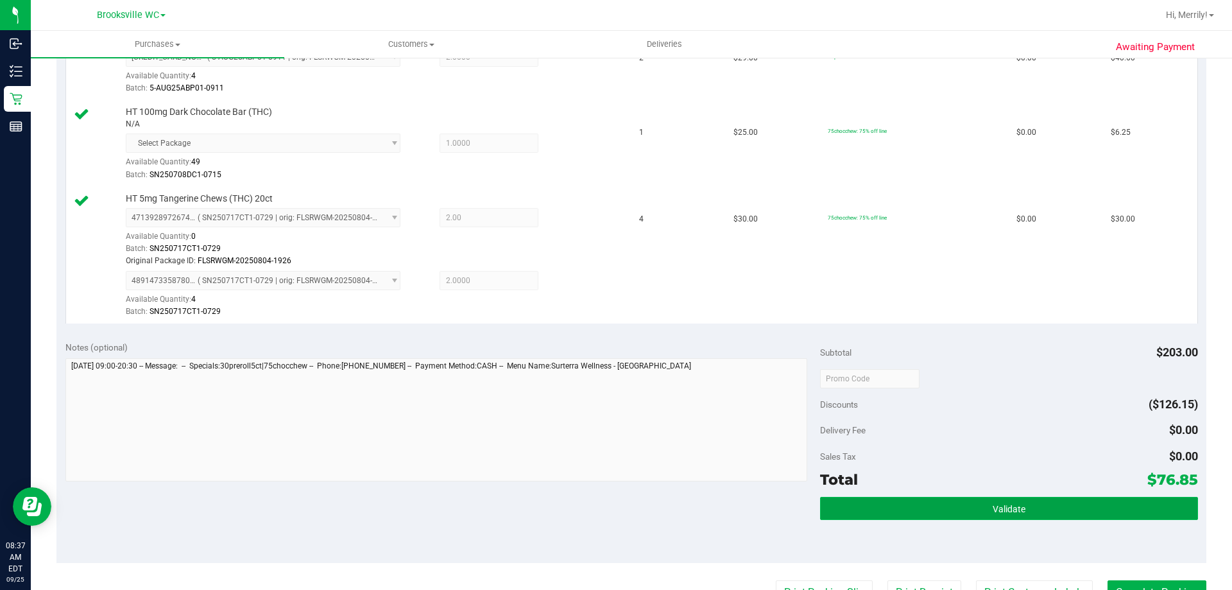
click at [992, 510] on span "Validate" at bounding box center [1008, 509] width 33 height 10
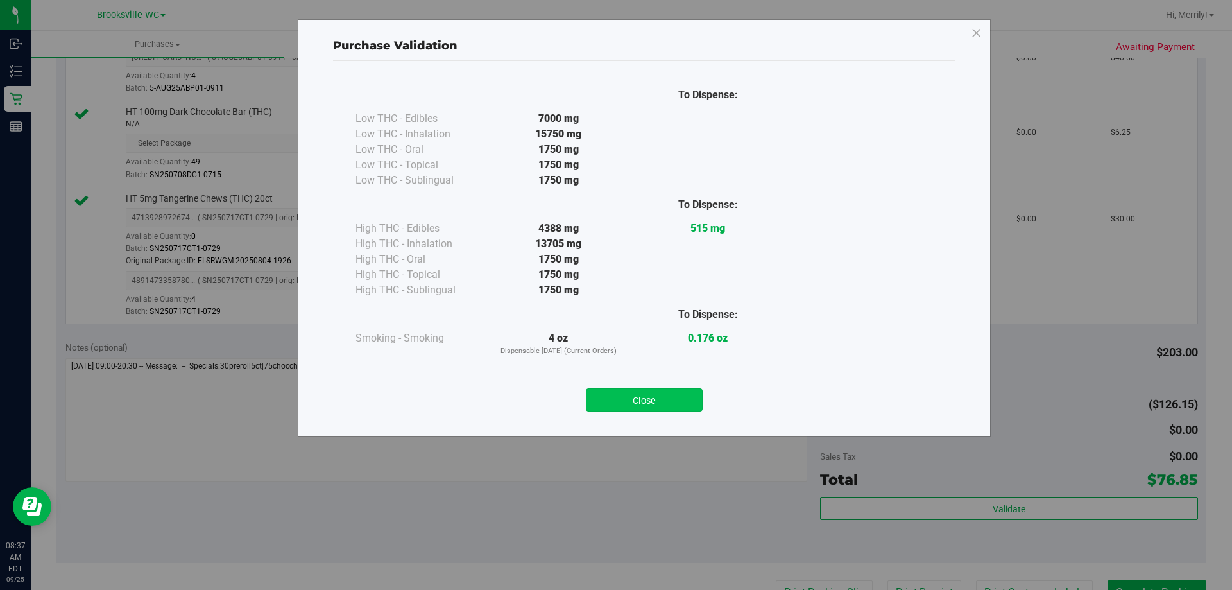
click at [652, 394] on button "Close" at bounding box center [644, 399] width 117 height 23
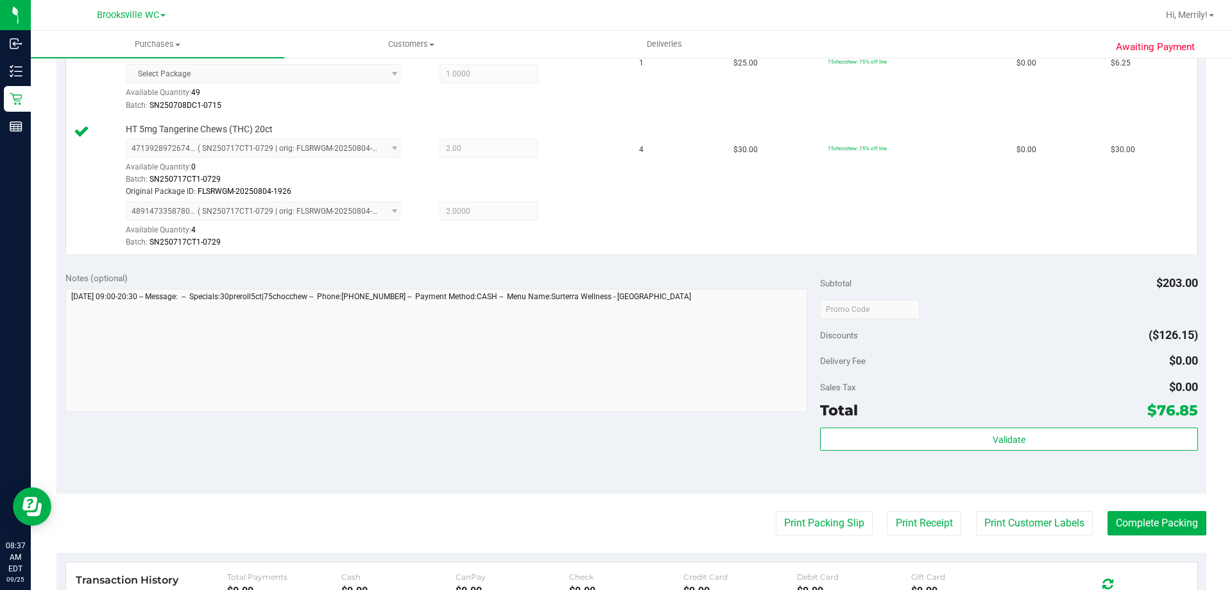
scroll to position [513, 0]
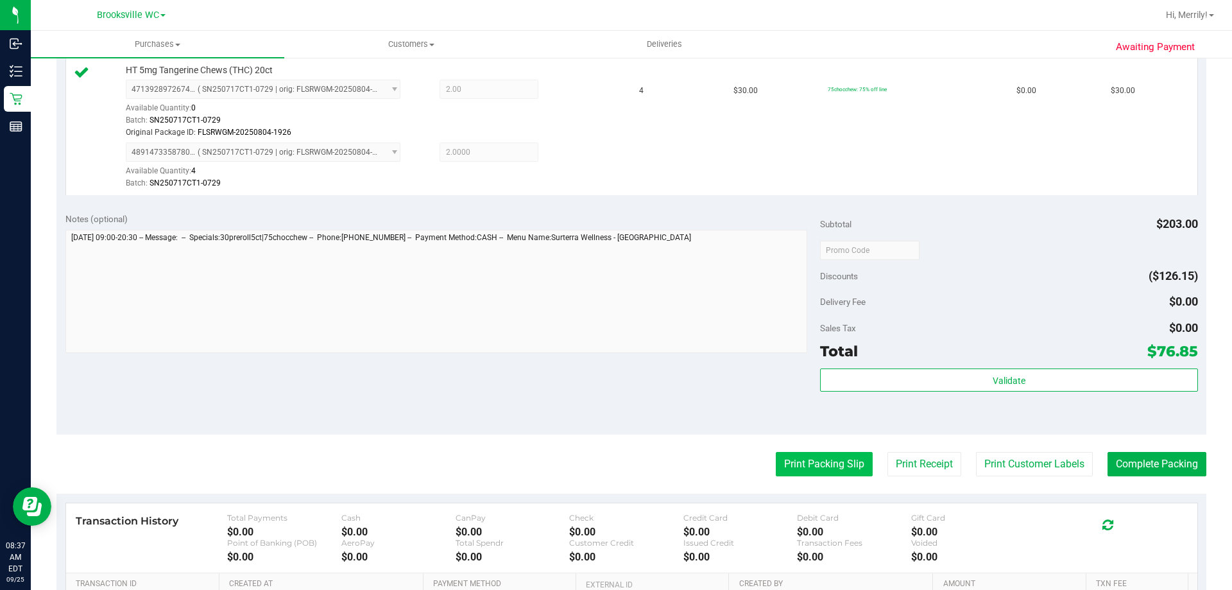
click at [805, 463] on button "Print Packing Slip" at bounding box center [824, 464] width 97 height 24
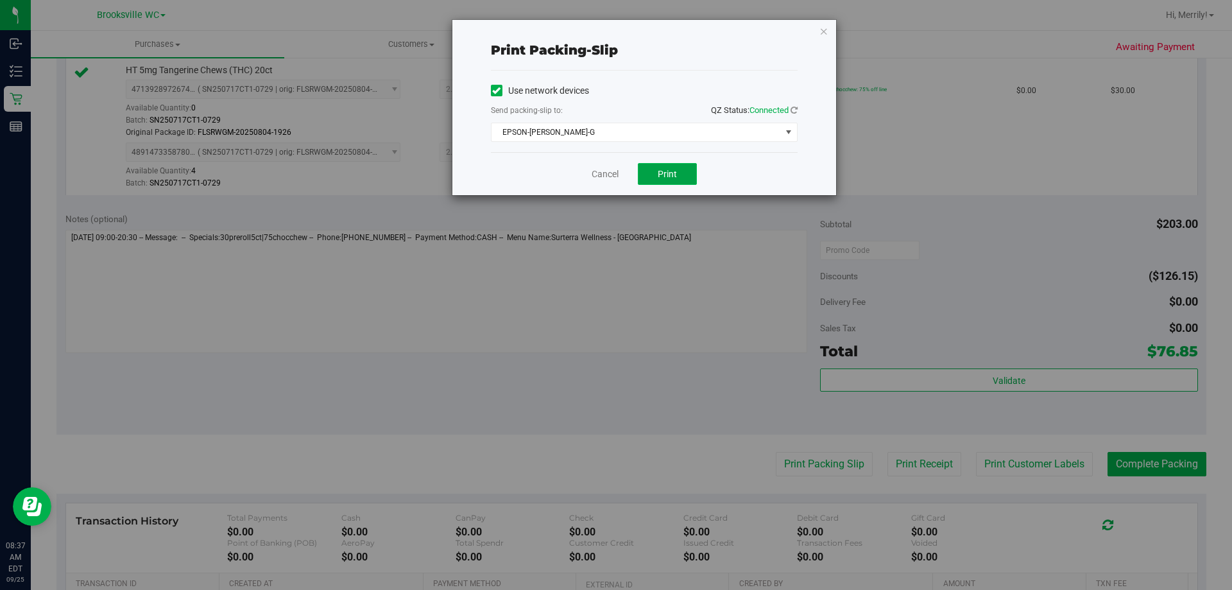
click at [661, 171] on span "Print" at bounding box center [667, 174] width 19 height 10
click at [613, 173] on link "Cancel" at bounding box center [605, 173] width 27 height 13
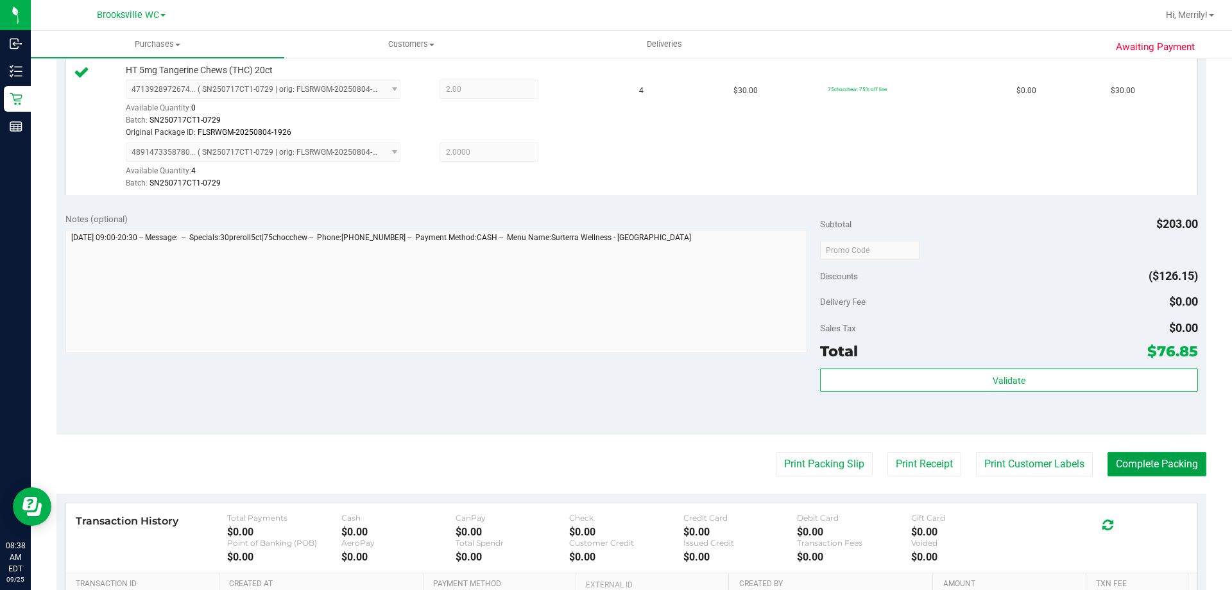
click at [1143, 468] on button "Complete Packing" at bounding box center [1156, 464] width 99 height 24
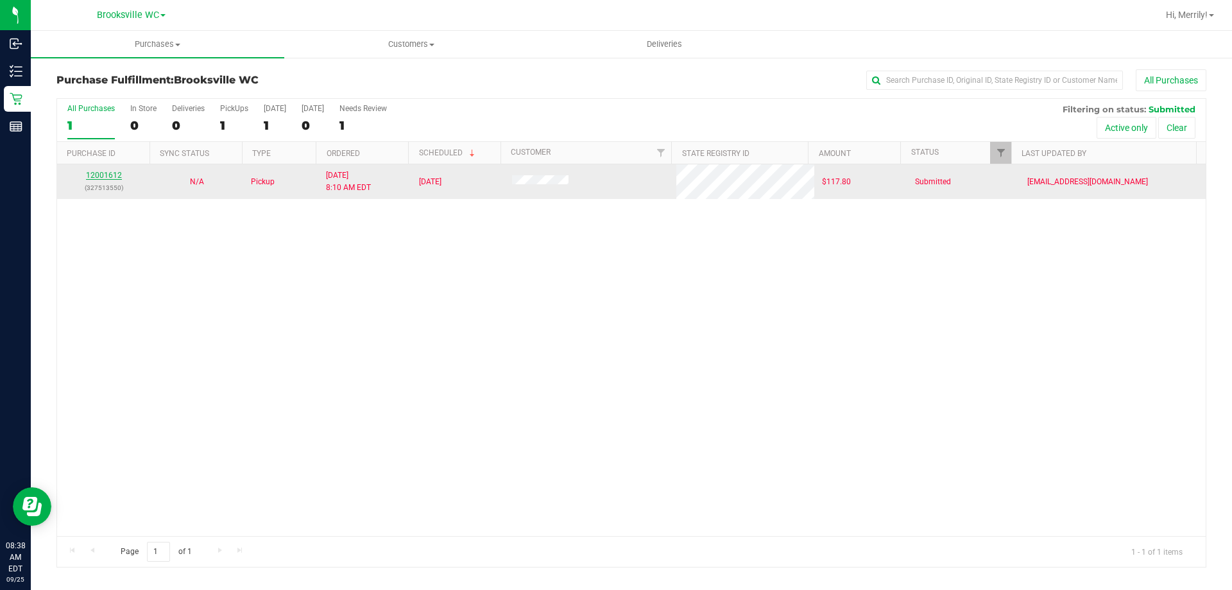
click at [106, 174] on link "12001612" at bounding box center [104, 175] width 36 height 9
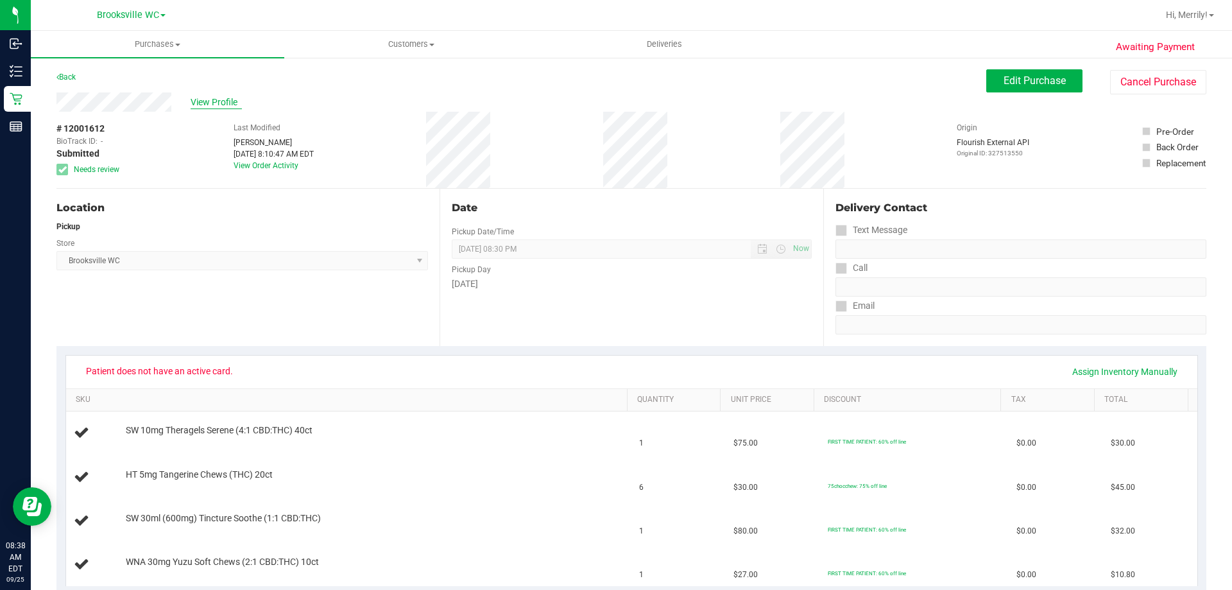
click at [205, 104] on span "View Profile" at bounding box center [216, 102] width 51 height 13
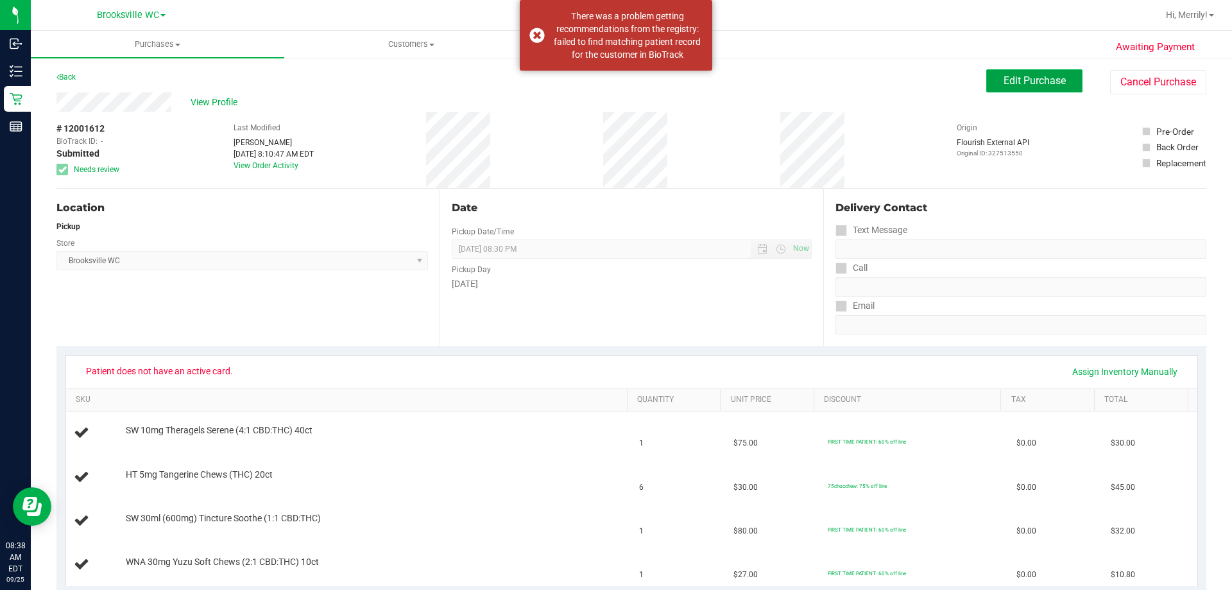
click at [1028, 87] on button "Edit Purchase" at bounding box center [1034, 80] width 96 height 23
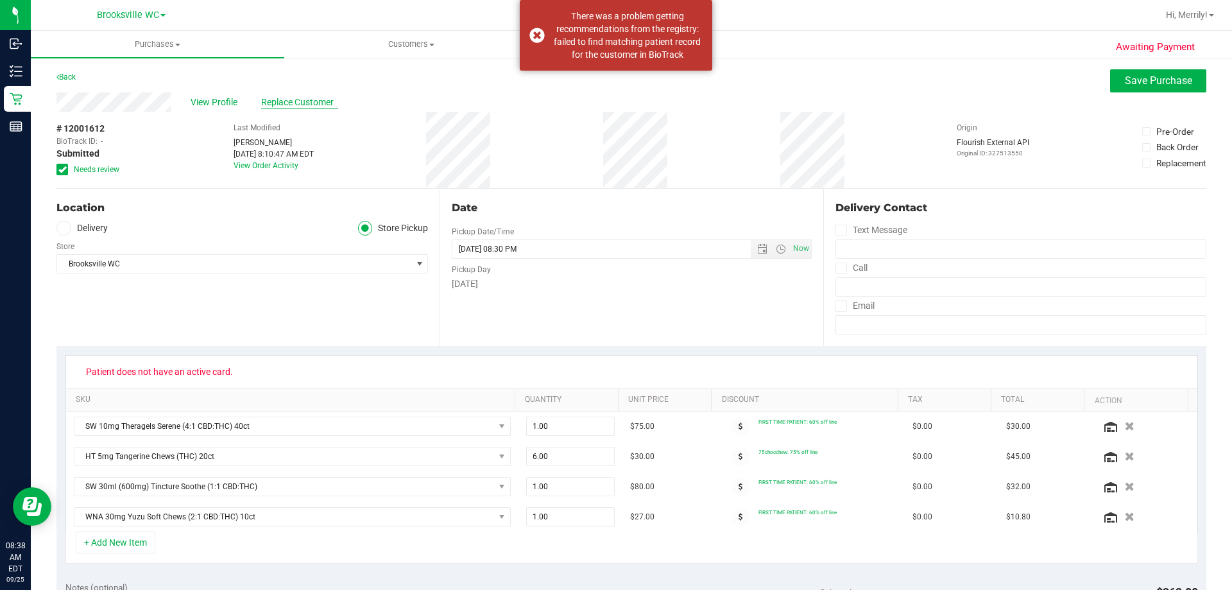
click at [308, 96] on span "Replace Customer" at bounding box center [299, 102] width 77 height 13
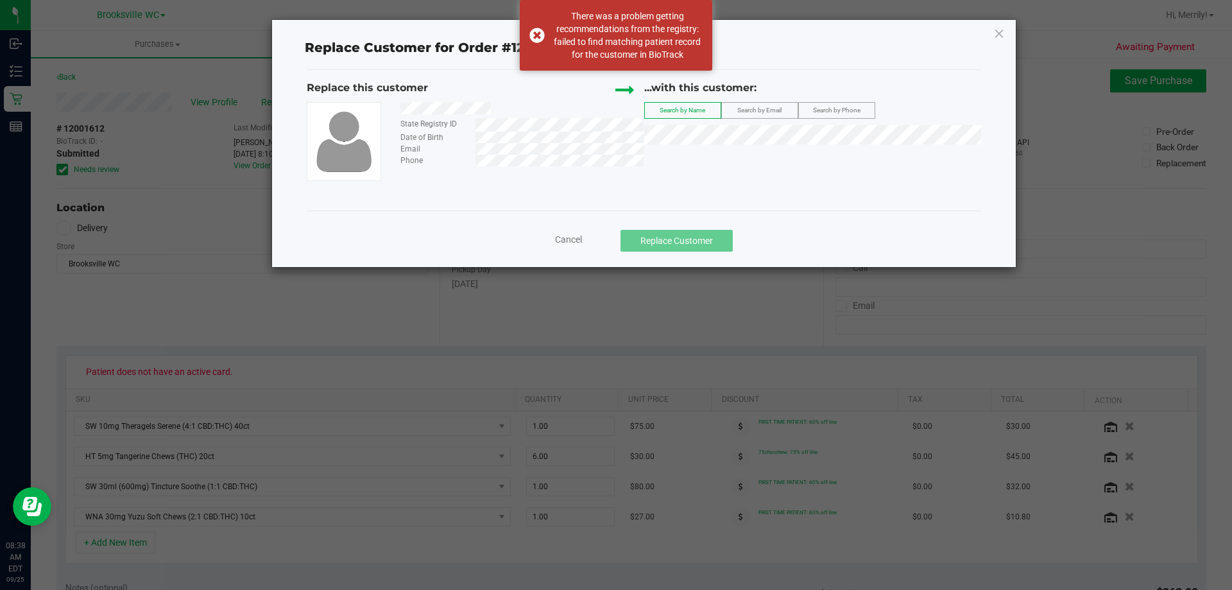
click at [500, 108] on div at bounding box center [517, 110] width 253 height 16
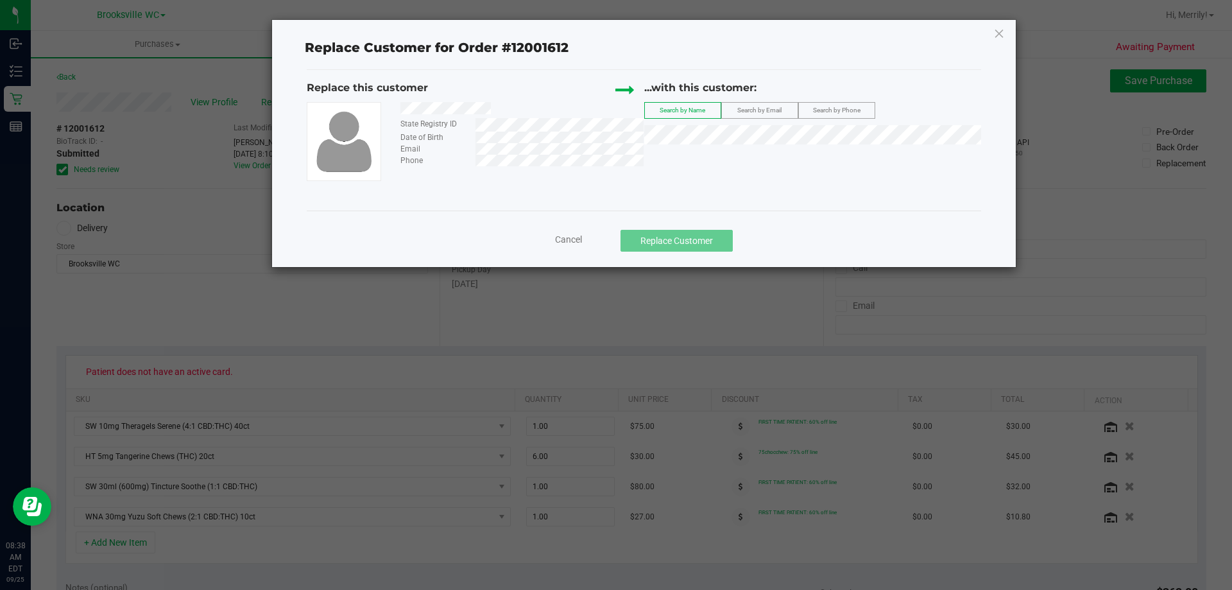
click at [579, 189] on div "Replace this customer State Registry ID Date of Birth Email Phone ...with this …" at bounding box center [644, 140] width 674 height 141
click at [999, 33] on icon at bounding box center [999, 33] width 12 height 21
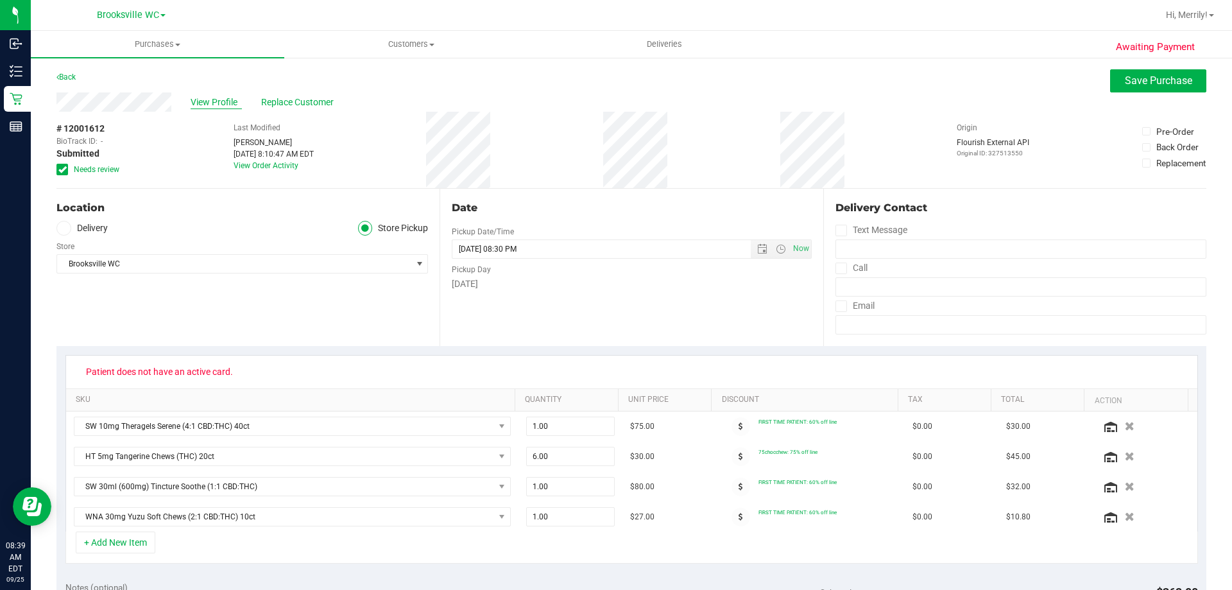
click at [216, 104] on span "View Profile" at bounding box center [216, 102] width 51 height 13
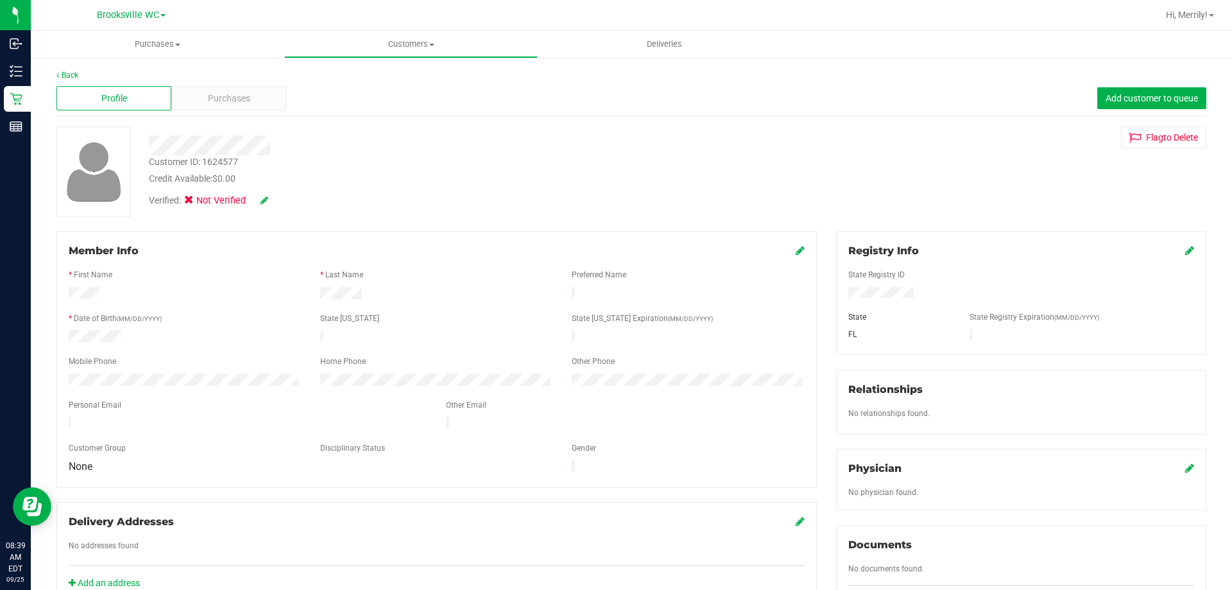
click at [1185, 248] on icon at bounding box center [1189, 250] width 9 height 10
click at [772, 298] on div "Member Info * First Name * Last Name Preferred Name * Date of Birth (MM/DD/YYYY…" at bounding box center [631, 561] width 1169 height 661
click at [1182, 255] on icon at bounding box center [1188, 251] width 12 height 10
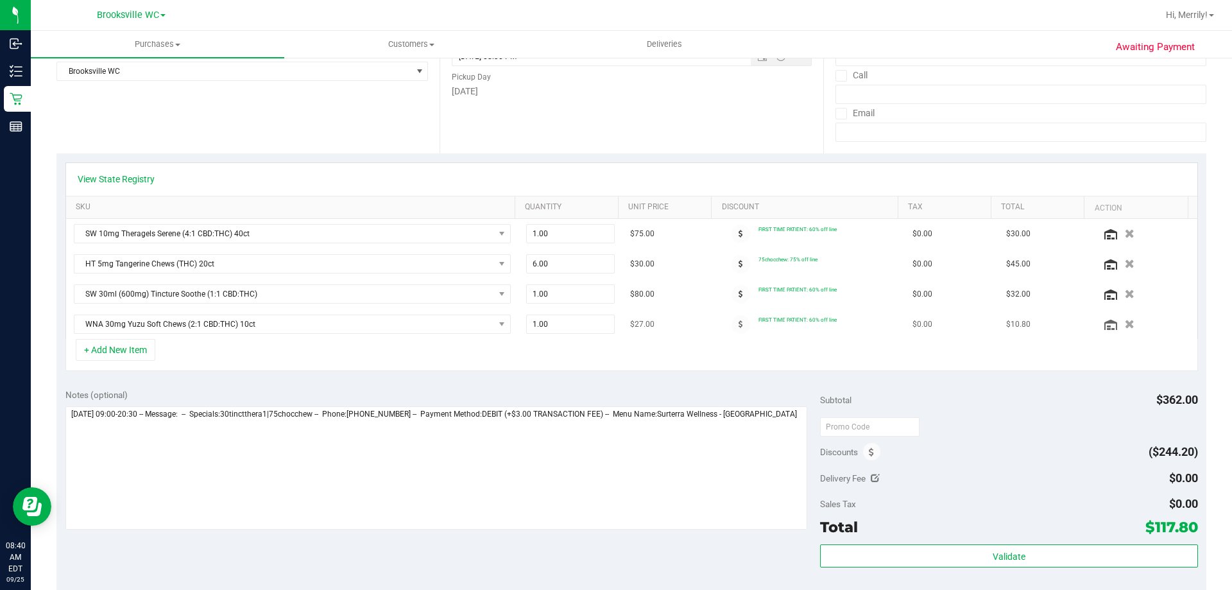
scroll to position [257, 0]
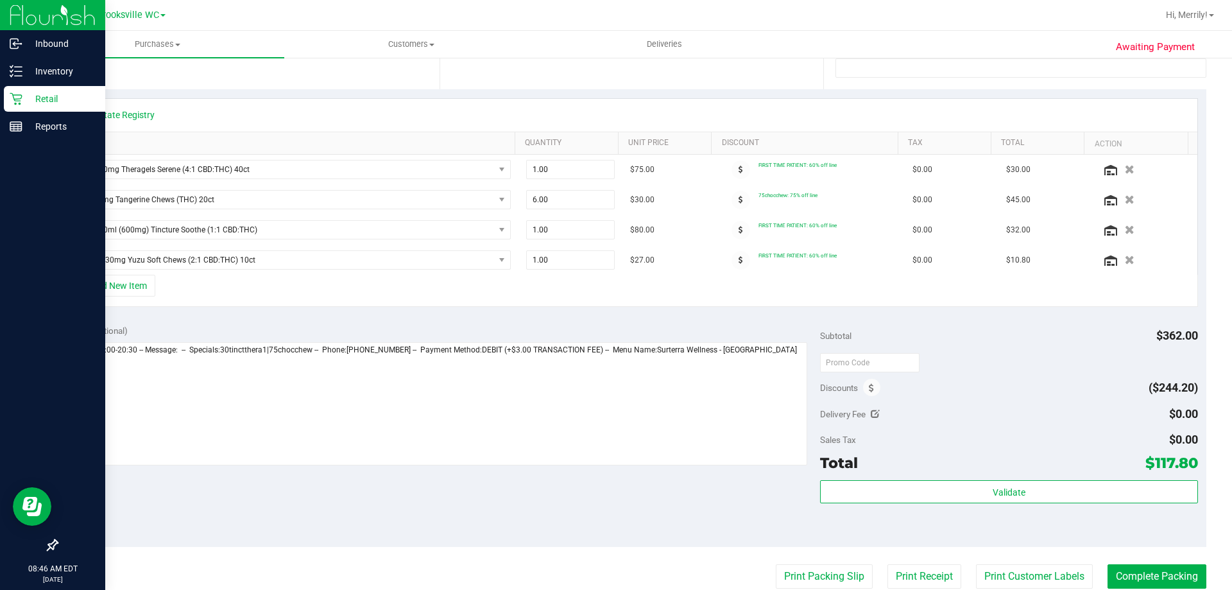
click at [12, 98] on icon at bounding box center [16, 98] width 13 height 13
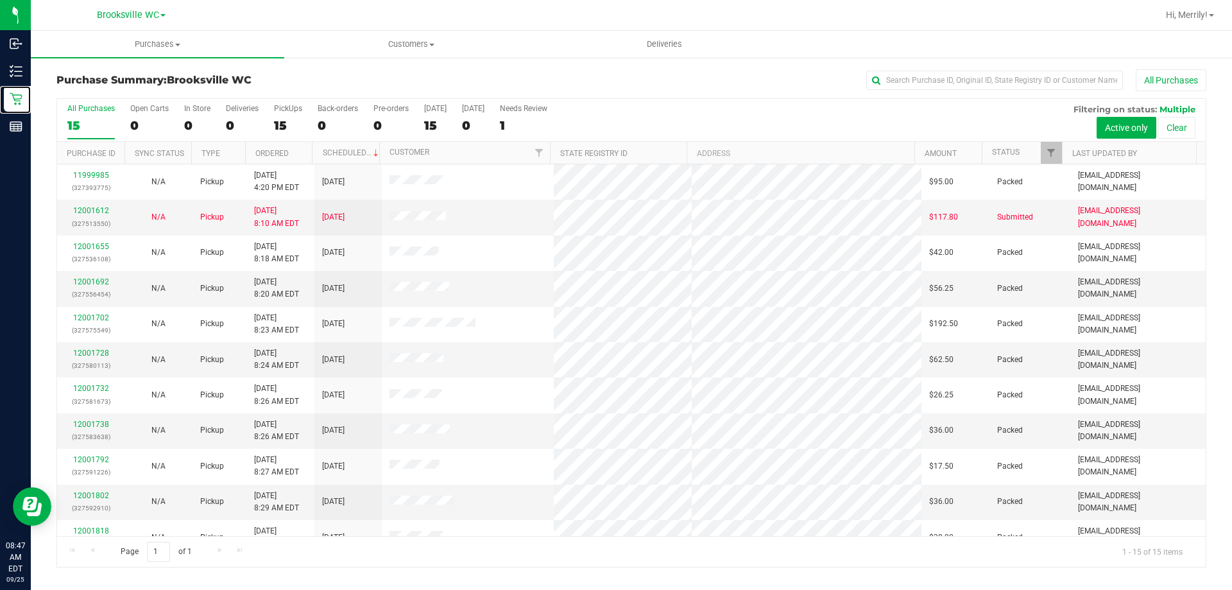
scroll to position [161, 0]
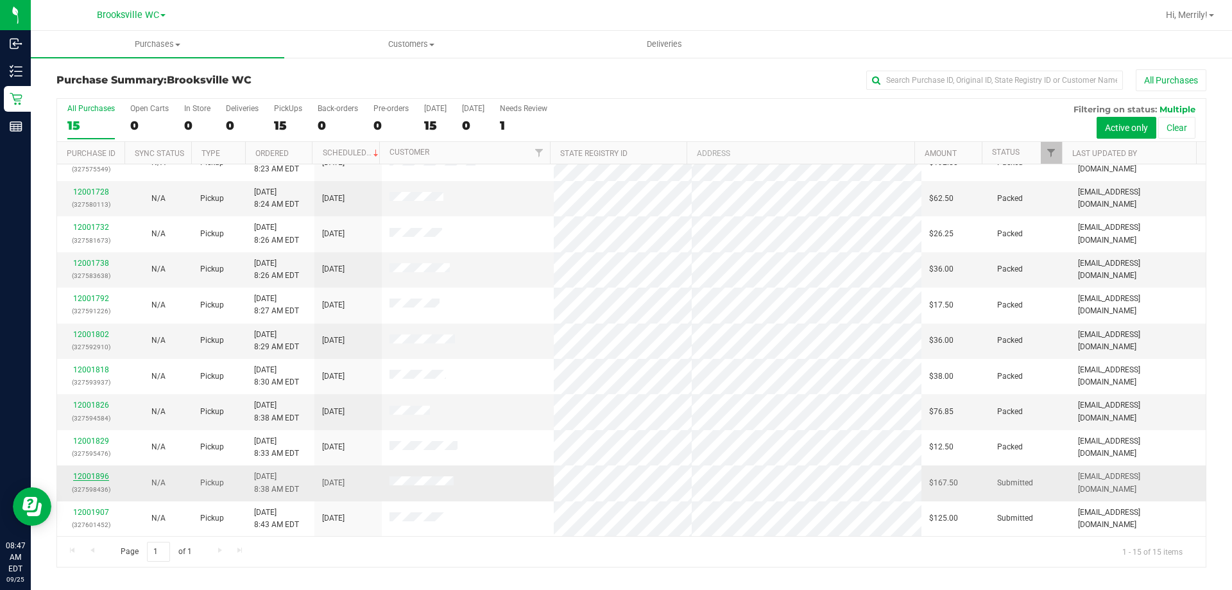
click at [100, 475] on link "12001896" at bounding box center [91, 476] width 36 height 9
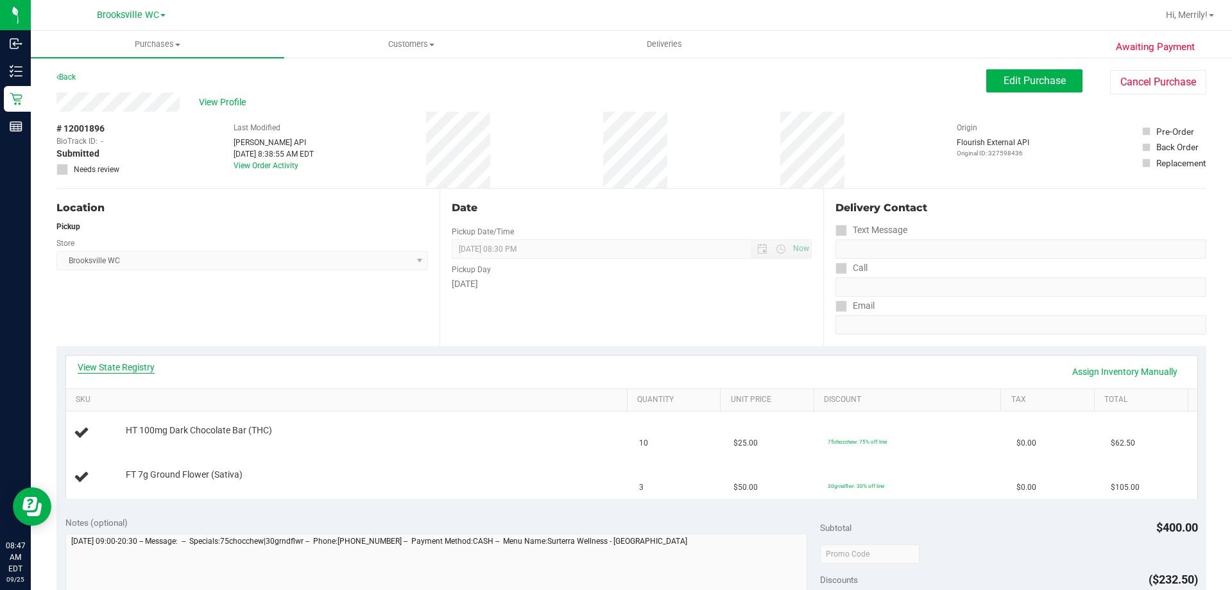
click at [93, 365] on link "View State Registry" at bounding box center [116, 367] width 77 height 13
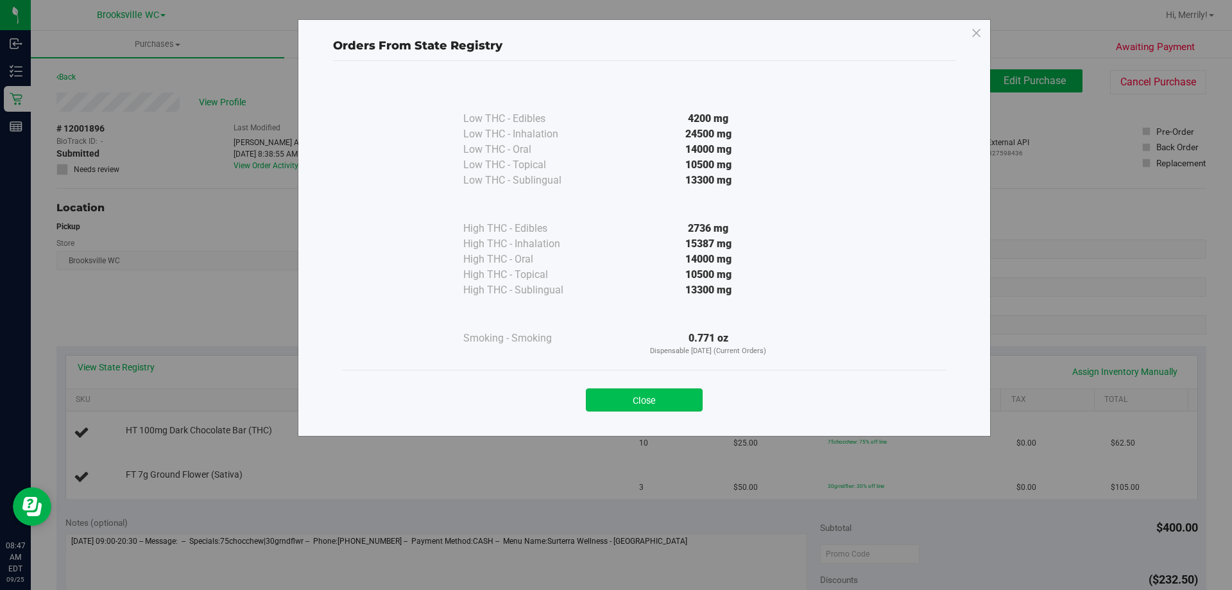
click at [633, 403] on button "Close" at bounding box center [644, 399] width 117 height 23
